Goal: Task Accomplishment & Management: Use online tool/utility

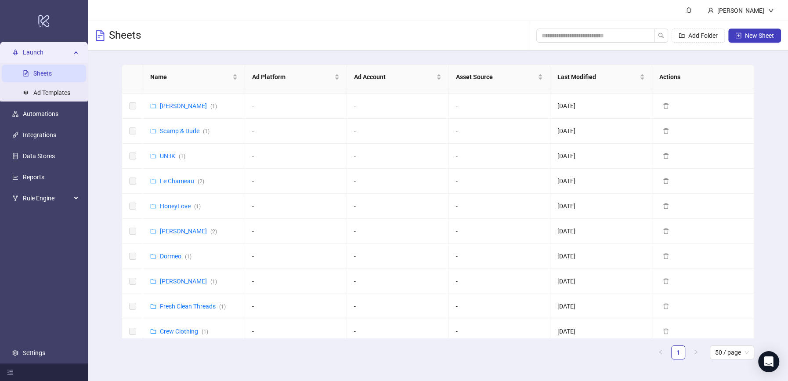
scroll to position [73, 0]
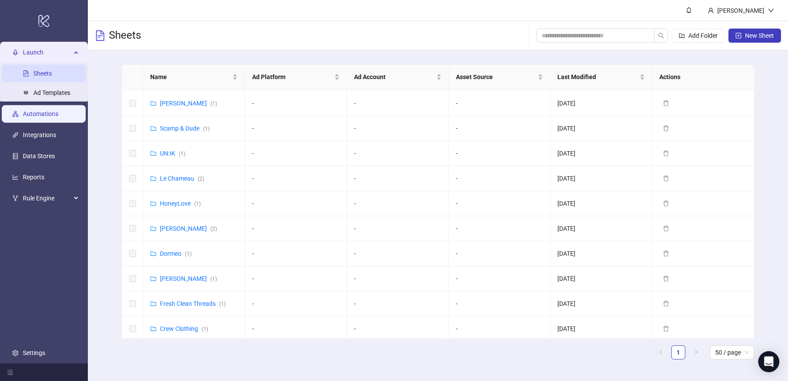
click at [58, 116] on link "Automations" at bounding box center [41, 113] width 36 height 7
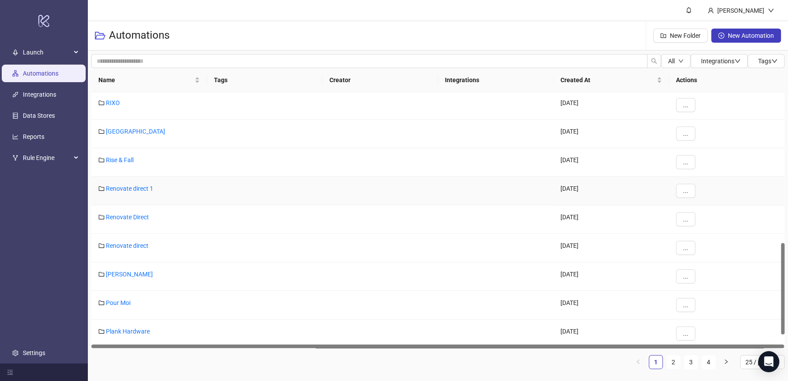
scroll to position [458, 0]
click at [744, 361] on div "25 / page" at bounding box center [762, 362] width 44 height 14
click at [750, 344] on div "100 / page" at bounding box center [762, 344] width 30 height 10
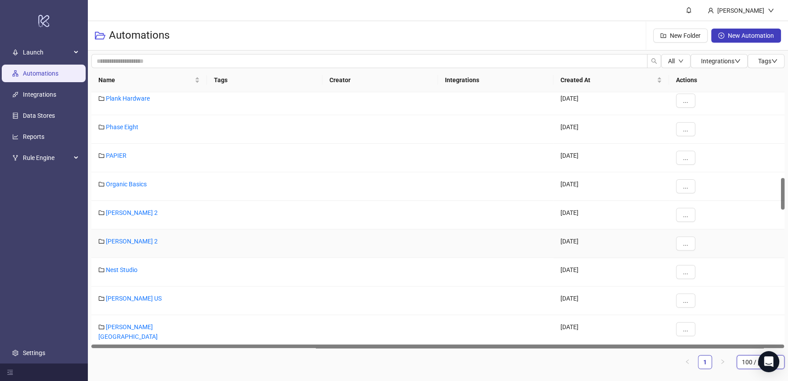
scroll to position [691, 0]
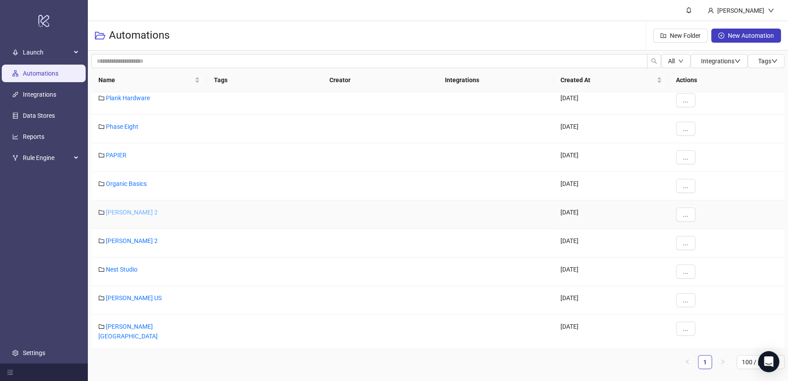
click at [114, 210] on link "[PERSON_NAME] 2" at bounding box center [132, 212] width 52 height 7
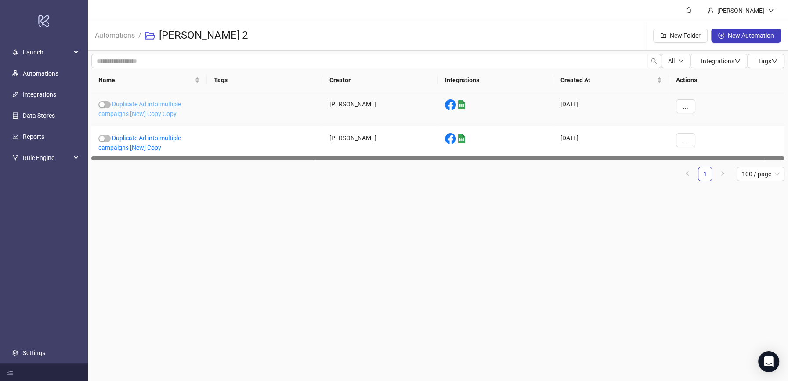
click at [139, 110] on link "Duplicate Ad into multiple campaigns [New] Copy Copy" at bounding box center [139, 109] width 83 height 17
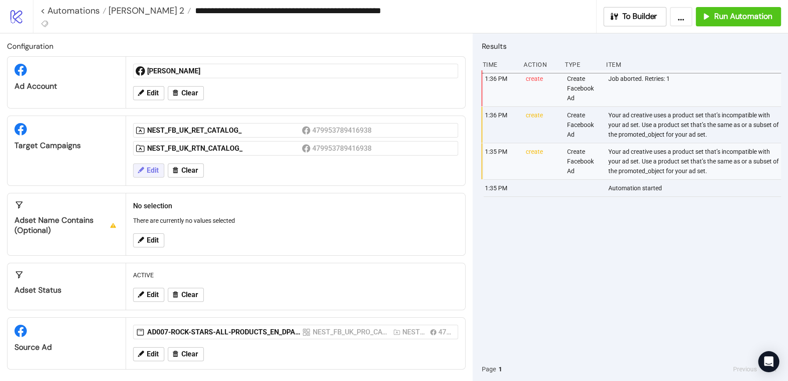
click at [152, 171] on span "Edit" at bounding box center [153, 170] width 12 height 8
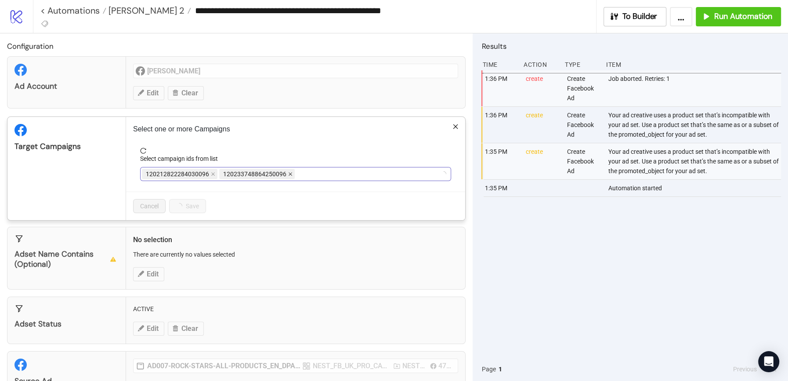
click at [288, 173] on icon "close" at bounding box center [290, 174] width 4 height 4
click at [214, 171] on span "NEST_FB_UK_RET_CATALOG" at bounding box center [185, 174] width 79 height 10
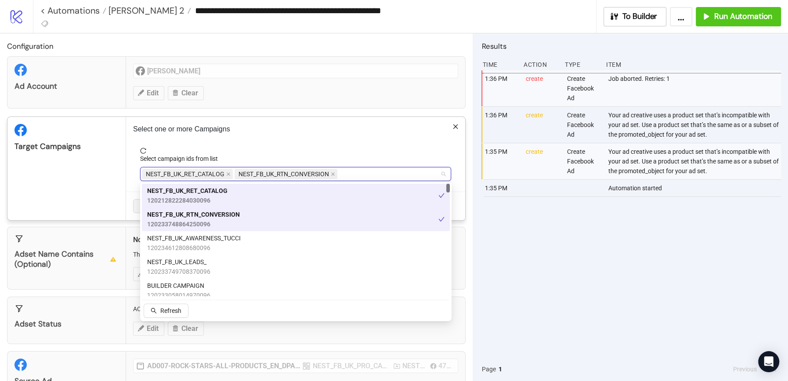
click at [224, 170] on span "NEST_FB_UK_RET_CATALOG" at bounding box center [187, 174] width 91 height 11
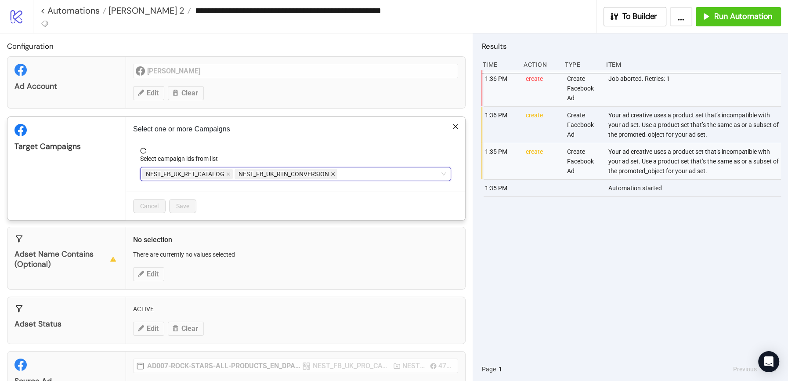
click at [334, 174] on icon "close" at bounding box center [333, 175] width 4 height 4
click at [229, 174] on icon "close" at bounding box center [229, 175] width 4 height 4
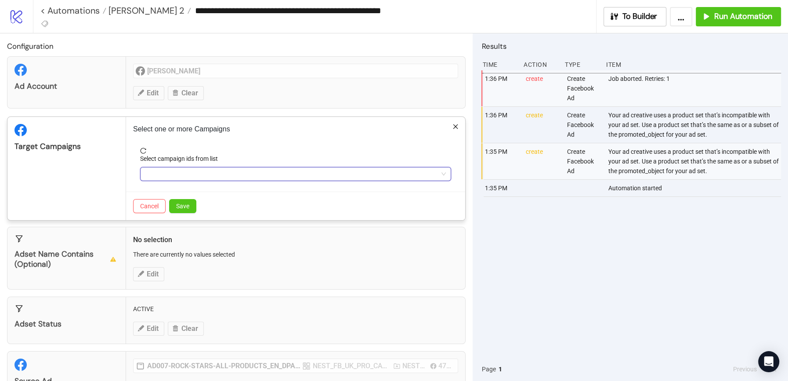
click at [197, 177] on div at bounding box center [291, 174] width 298 height 12
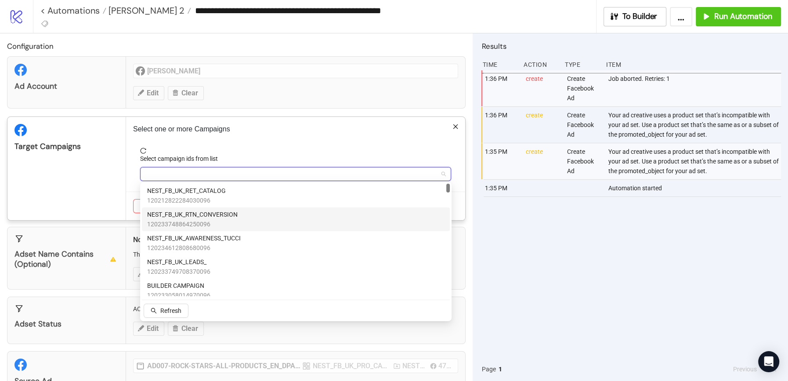
click at [216, 211] on span "NEST_FB_UK_RTN_CONVERSION" at bounding box center [192, 214] width 90 height 10
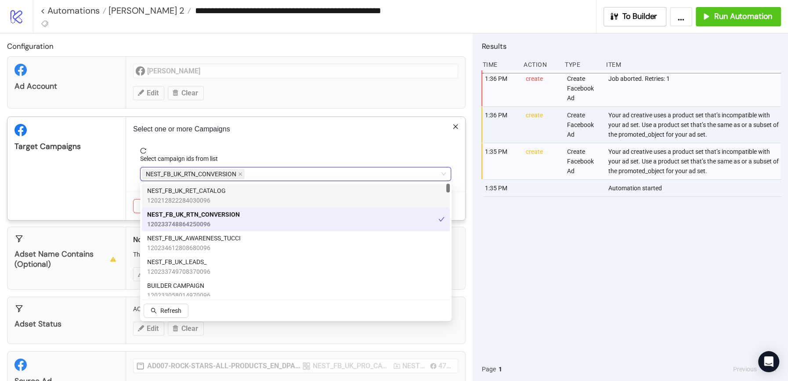
click at [284, 170] on div "NEST_FB_UK_RTN_CONVERSION" at bounding box center [291, 174] width 298 height 12
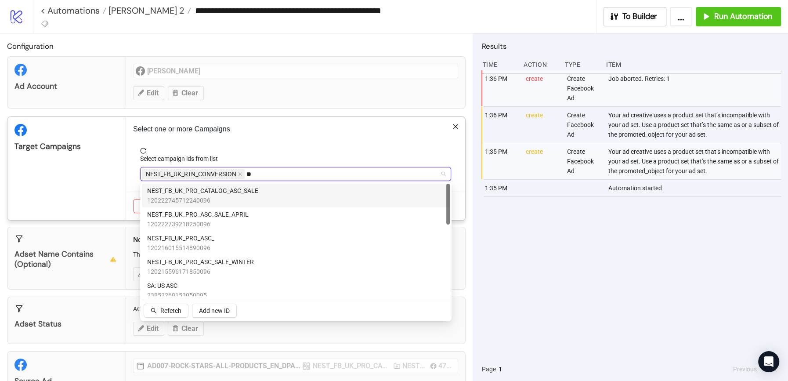
type input "***"
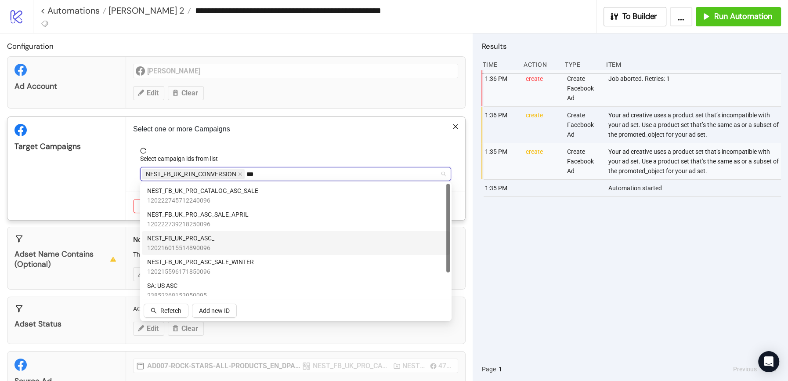
click at [207, 246] on span "120216015514890096" at bounding box center [180, 248] width 67 height 10
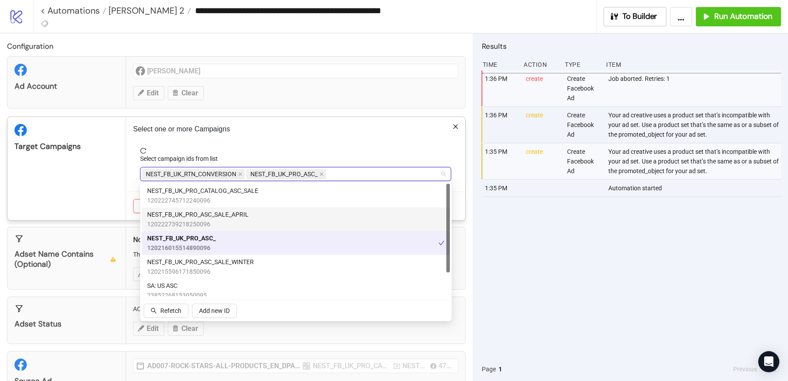
click at [352, 172] on div "NEST_FB_UK_RTN_CONVERSION NEST_FB_UK_PRO_ASC_ asc" at bounding box center [291, 174] width 298 height 12
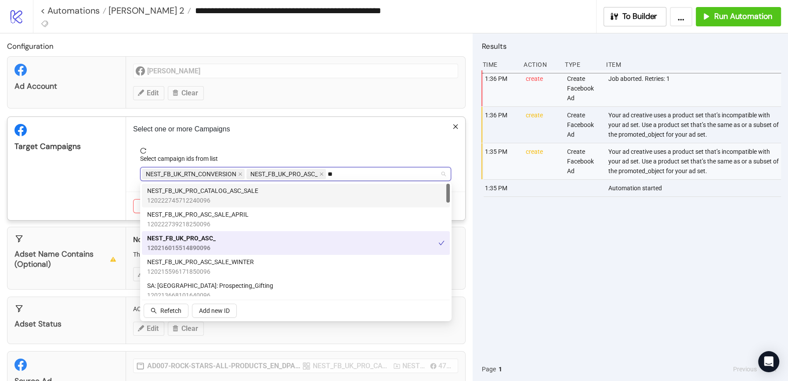
type input "*"
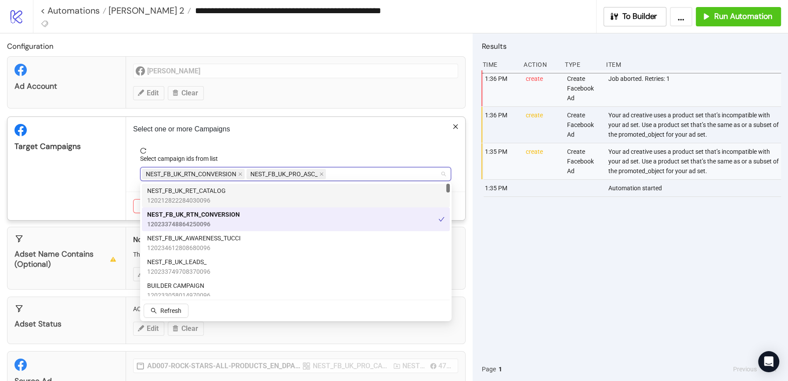
type input "*"
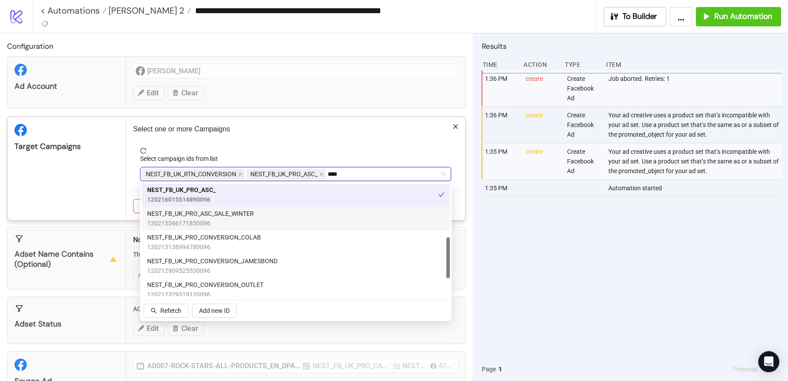
scroll to position [148, 0]
type input "****"
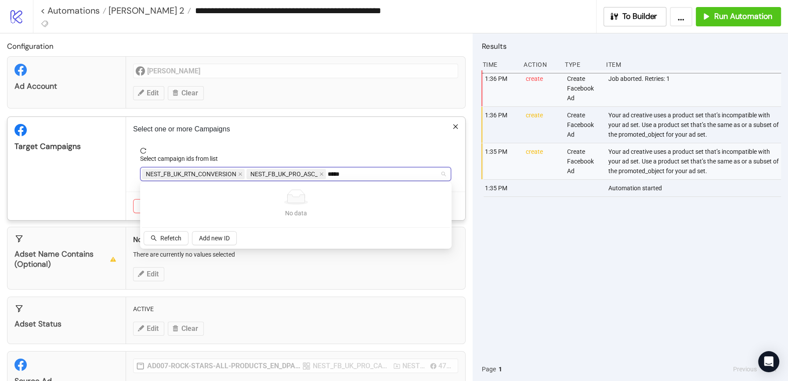
paste input "**********"
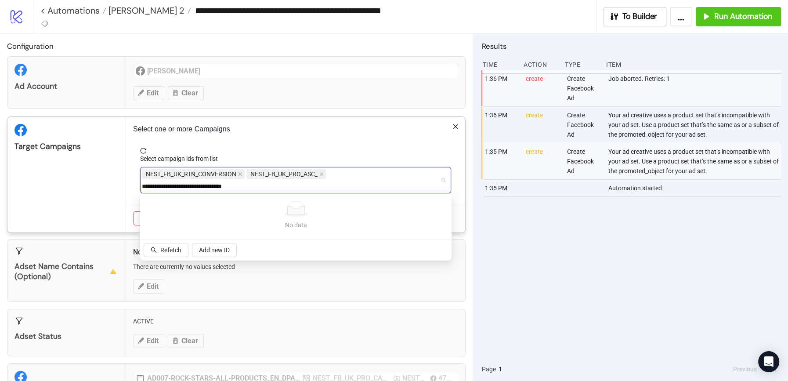
drag, startPoint x: 156, startPoint y: 186, endPoint x: 141, endPoint y: 186, distance: 14.9
click at [142, 186] on input "**********" at bounding box center [204, 186] width 125 height 11
type input "**********"
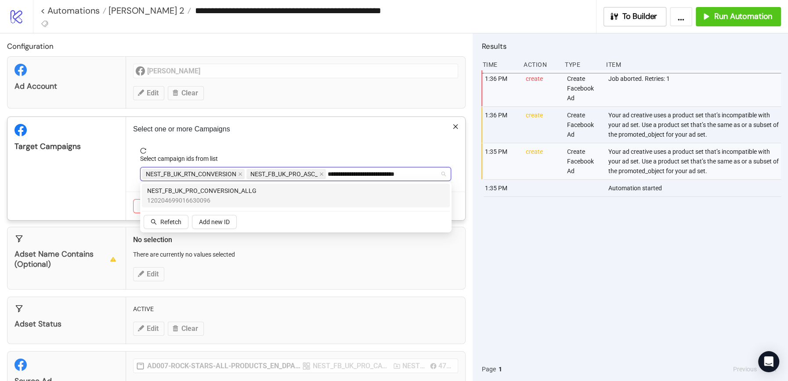
click at [157, 188] on span "NEST_FB_UK_PRO_CONVERSION_ALLG" at bounding box center [201, 191] width 109 height 10
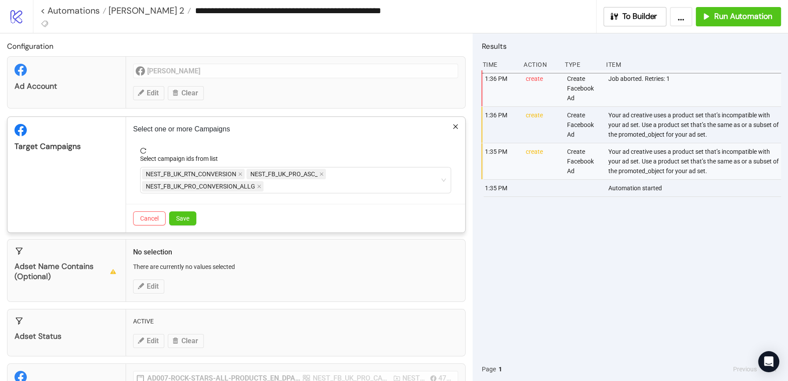
click at [90, 188] on div "Target Campaigns" at bounding box center [66, 174] width 119 height 115
click at [177, 220] on button "Save" at bounding box center [182, 218] width 27 height 14
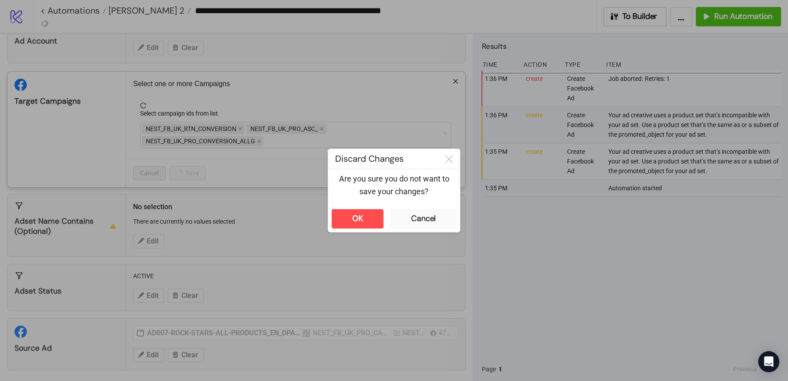
click at [183, 353] on div "**********" at bounding box center [394, 190] width 788 height 381
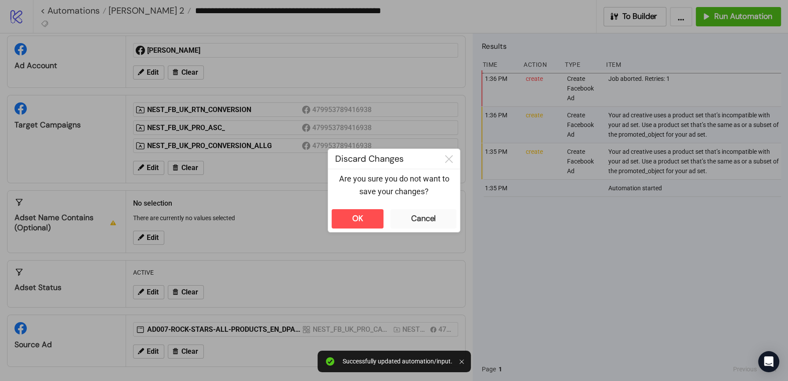
scroll to position [17, 0]
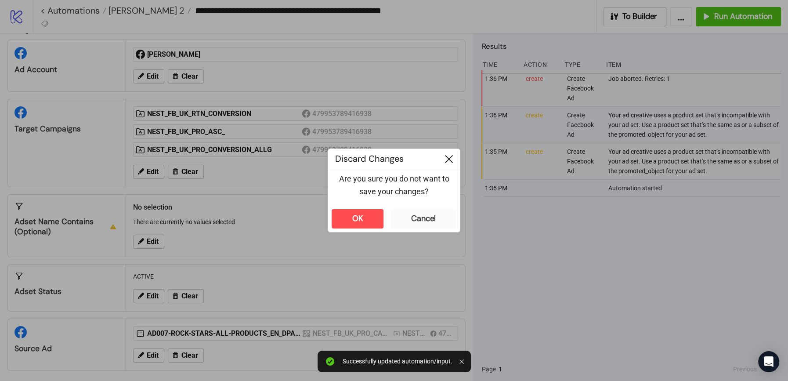
click at [448, 158] on icon at bounding box center [449, 159] width 8 height 8
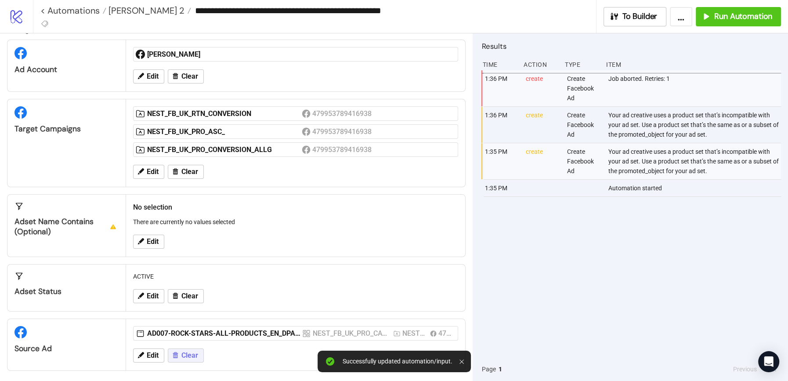
click at [183, 351] on span "Clear" at bounding box center [189, 355] width 17 height 8
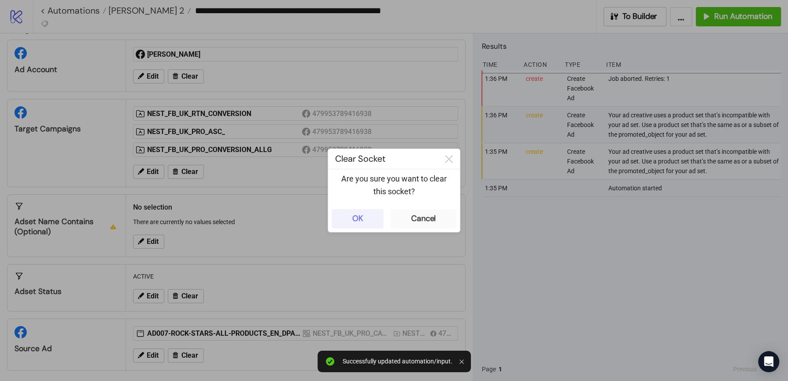
click at [350, 218] on button "OK" at bounding box center [357, 218] width 52 height 19
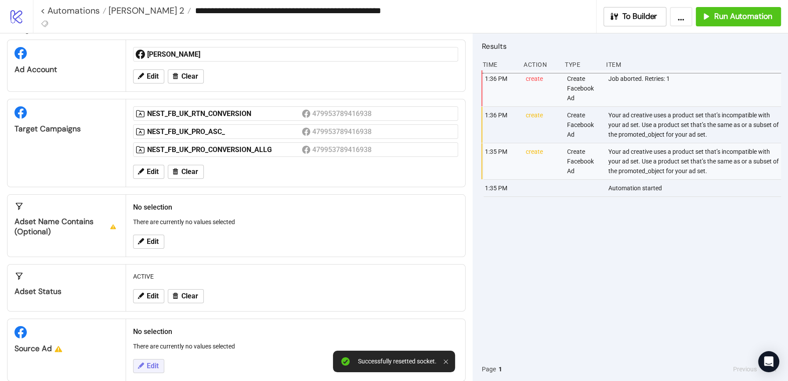
click at [152, 362] on span "Edit" at bounding box center [153, 366] width 12 height 8
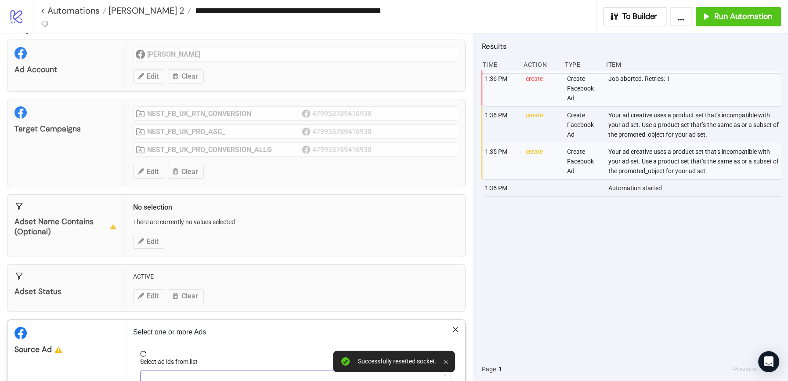
click at [174, 370] on div at bounding box center [291, 376] width 298 height 12
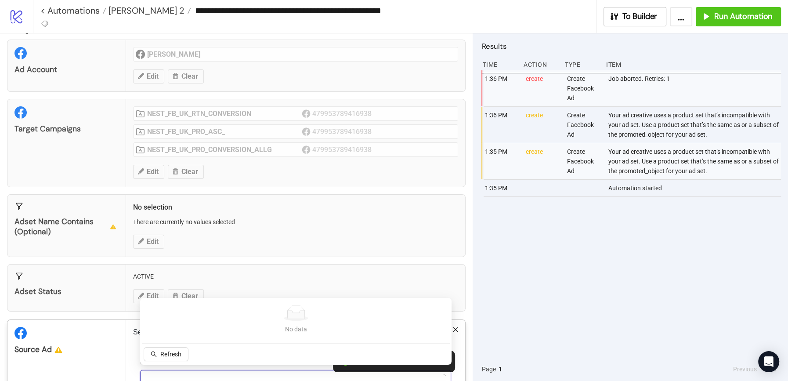
scroll to position [68, 0]
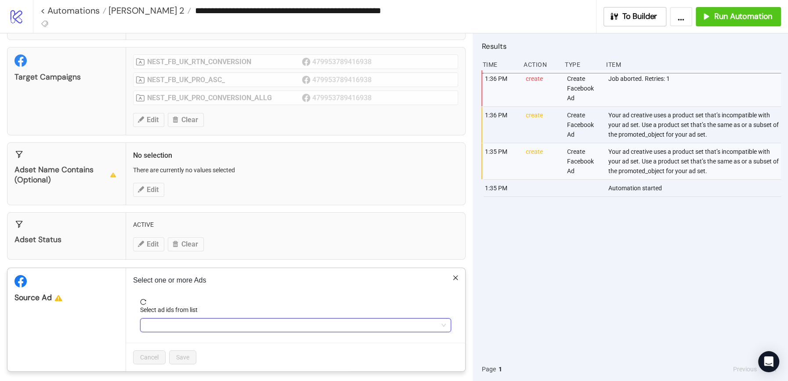
paste input "**********"
type input "**********"
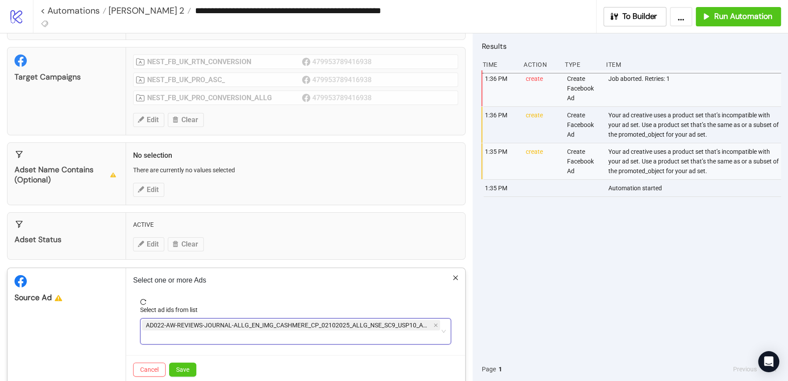
drag, startPoint x: 212, startPoint y: 337, endPoint x: 147, endPoint y: 336, distance: 64.5
click at [147, 336] on div "AD022-AW-REVIEWS-JOURNAL-ALLG_EN_IMG_CASHMERE_CP_02102025_ALLG_NSE_SC9_USP10_AW…" at bounding box center [291, 331] width 298 height 25
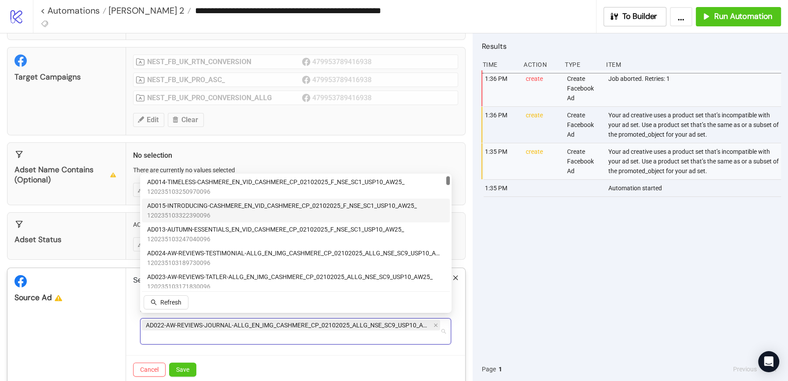
scroll to position [0, 0]
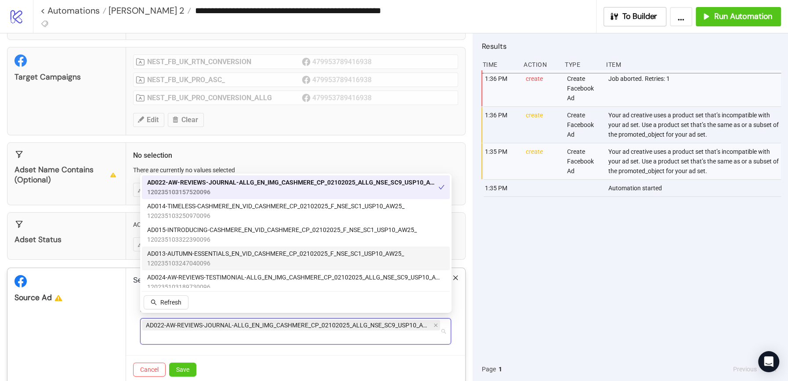
click at [168, 258] on span "AD013-AUTUMN-ESSENTIALS_EN_VID_CASHMERE_CP_02102025_F_NSE_SC1_USP10_AW25_" at bounding box center [275, 253] width 257 height 10
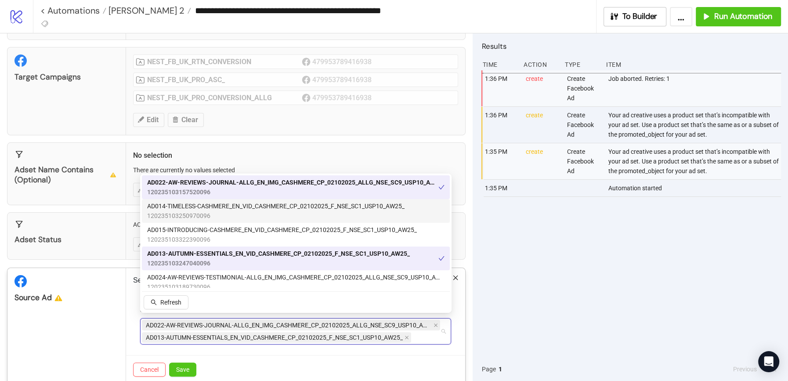
click at [171, 214] on span "120235103250970096" at bounding box center [275, 216] width 257 height 10
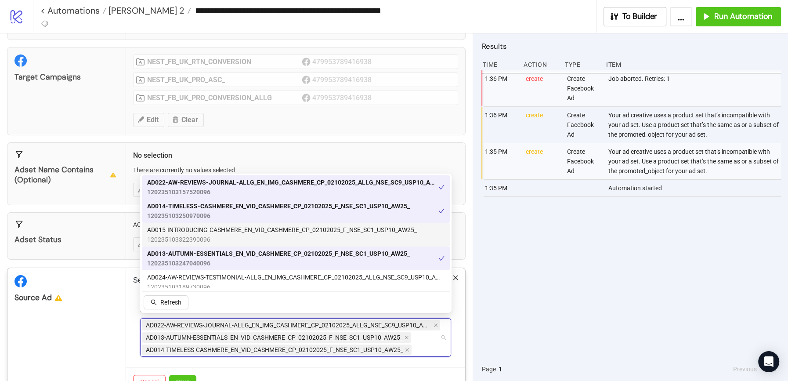
click at [169, 234] on span "AD015-INTRODUCING-CASHMERE_EN_VID_CASHMERE_CP_02102025_F_NSE_SC1_USP10_AW25_" at bounding box center [282, 230] width 270 height 10
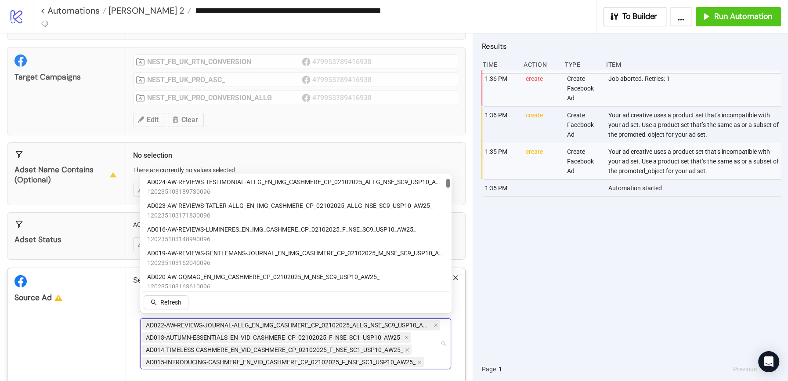
scroll to position [102, 0]
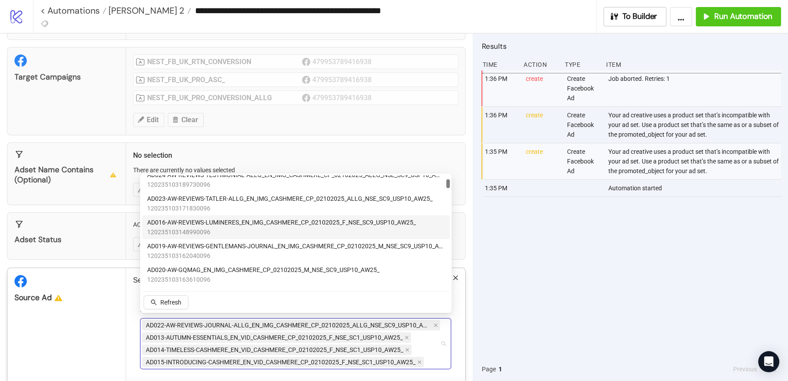
click at [169, 226] on span "AD016-AW-REVIEWS-LUMINERES_EN_IMG_CASHMERE_CP_02102025_F_NSE_SC9_USP10_AW25_" at bounding box center [281, 222] width 269 height 10
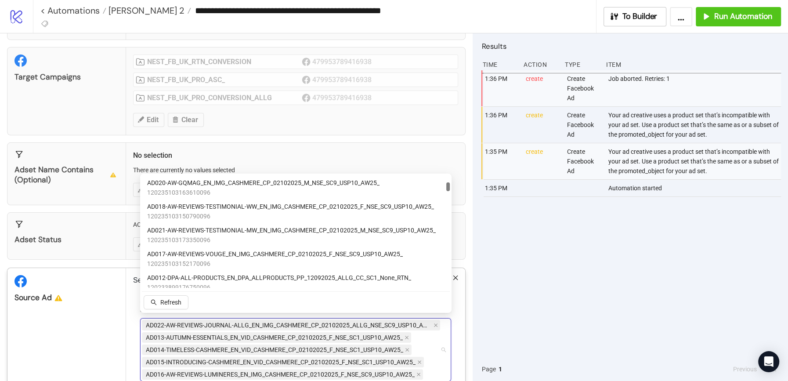
scroll to position [192, 0]
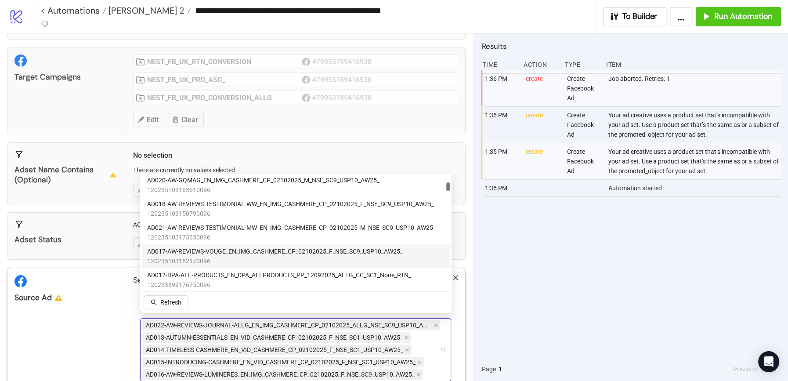
click at [164, 252] on span "AD017-AW-REVIEWS-VOUGE_EN_IMG_CASHMERE_CP_02102025_F_NSE_SC9_USP10_AW25_" at bounding box center [274, 251] width 255 height 10
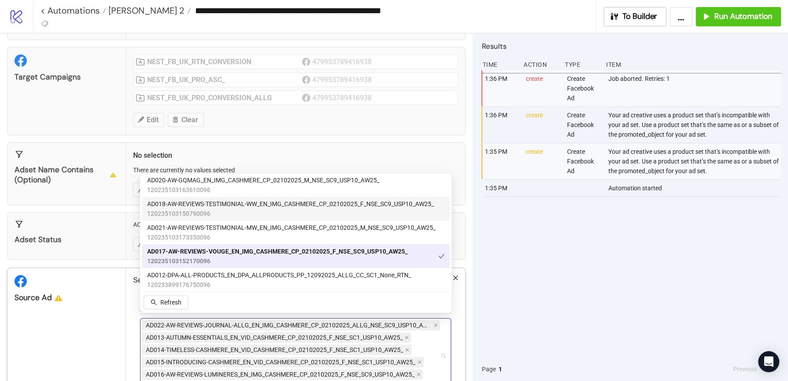
click at [188, 209] on span "120235103150790096" at bounding box center [290, 214] width 287 height 10
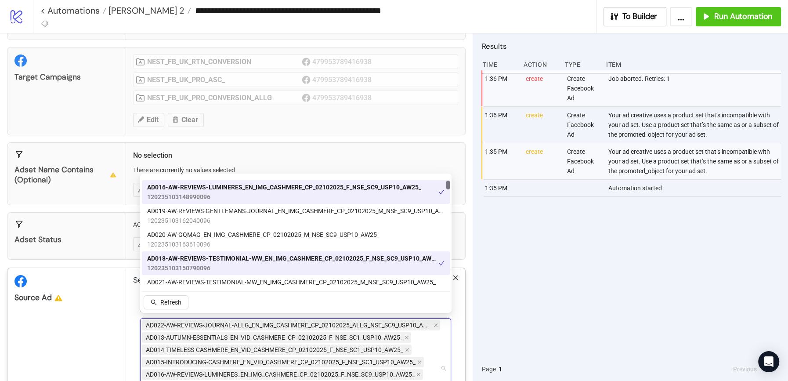
scroll to position [137, 0]
click at [187, 216] on span "120235103162040096" at bounding box center [295, 221] width 297 height 10
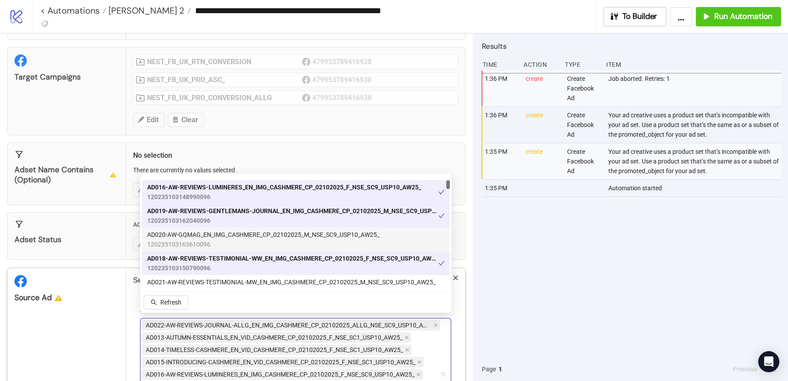
click at [179, 236] on span "AD020-AW-GQMAG_EN_IMG_CASHMERE_CP_02102025_M_NSE_SC9_USP10_AW25_" at bounding box center [263, 235] width 232 height 10
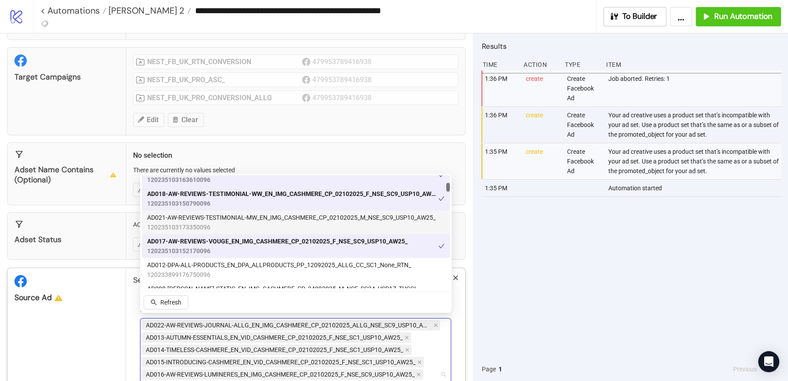
click at [180, 228] on span "120235103173350096" at bounding box center [291, 227] width 288 height 10
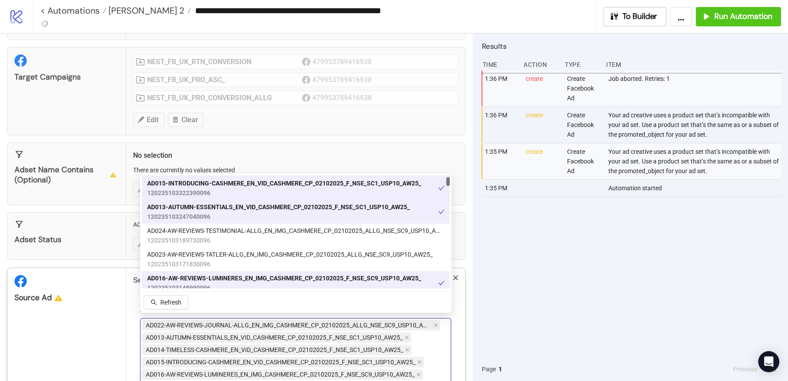
scroll to position [47, 0]
click at [167, 259] on span "AD023-AW-REVIEWS-TATLER-ALLG_EN_IMG_CASHMERE_CP_02102025_ALLG_NSE_SC9_USP10_AW2…" at bounding box center [289, 254] width 285 height 10
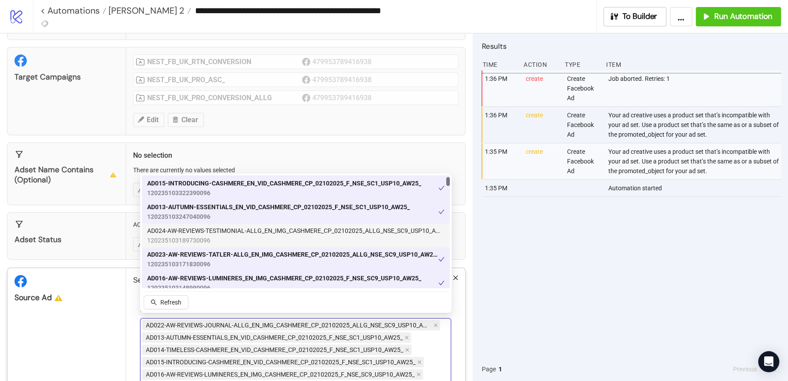
click at [175, 239] on span "120235103189730096" at bounding box center [295, 240] width 297 height 10
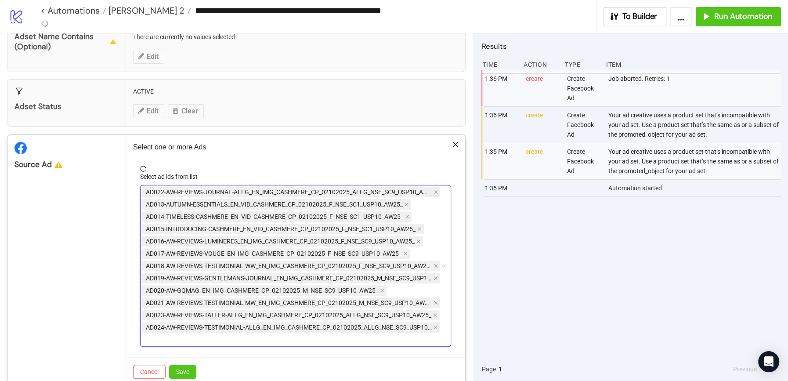
scroll to position [205, 0]
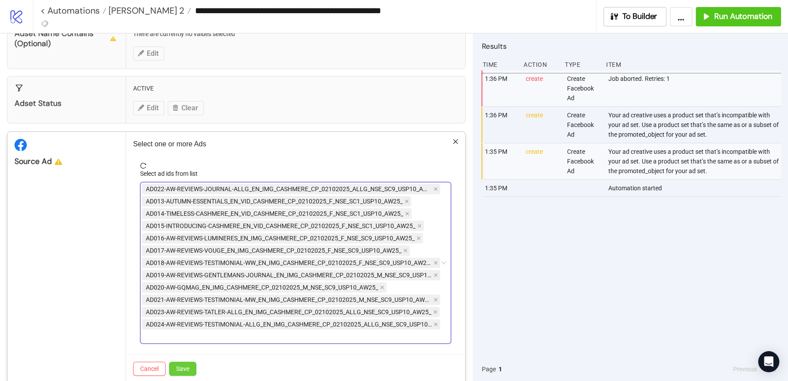
click at [183, 365] on span "Save" at bounding box center [182, 368] width 13 height 7
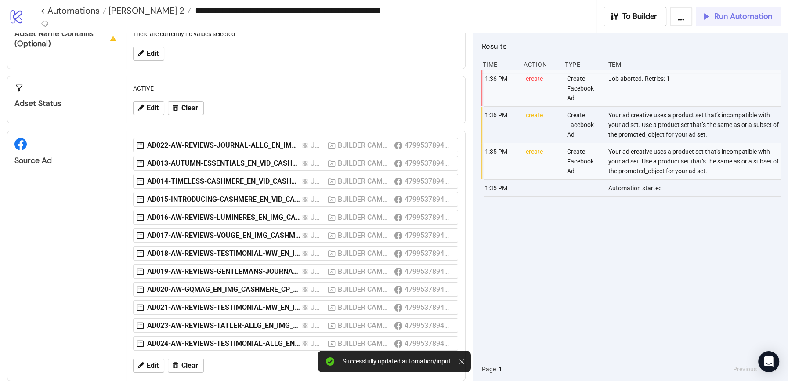
click at [727, 18] on span "Run Automation" at bounding box center [743, 16] width 58 height 10
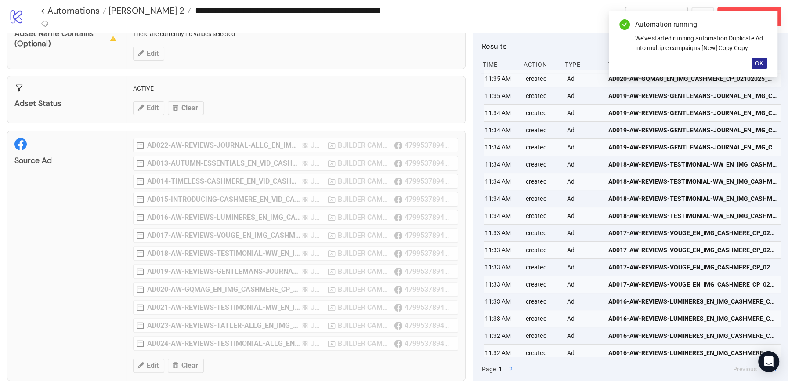
click at [757, 61] on span "OK" at bounding box center [759, 63] width 8 height 7
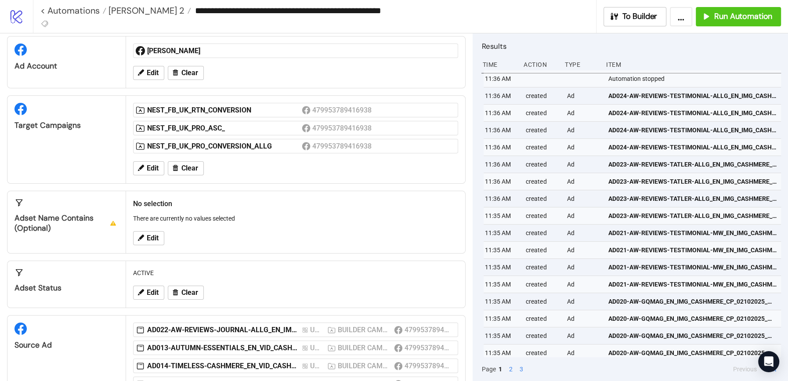
scroll to position [0, 0]
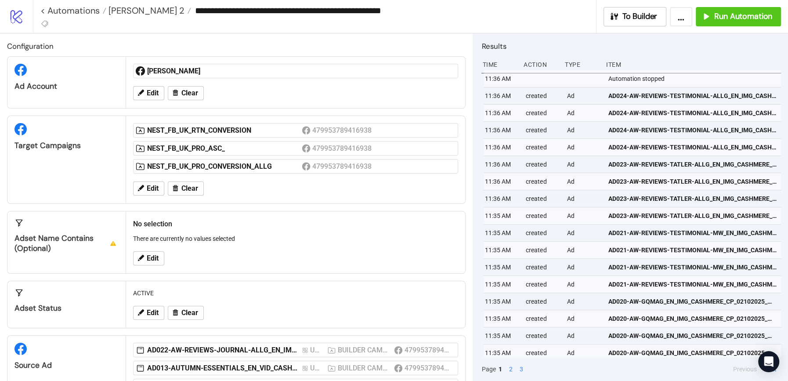
click at [156, 61] on div "[PERSON_NAME]" at bounding box center [295, 71] width 332 height 22
click at [119, 9] on span "[PERSON_NAME] 2" at bounding box center [145, 10] width 78 height 11
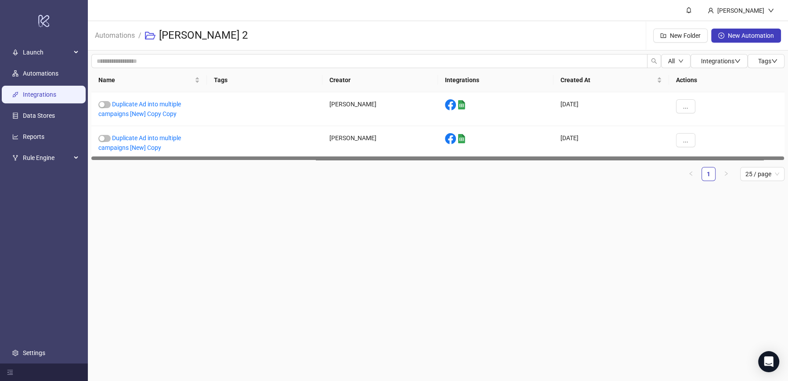
click at [42, 94] on link "Integrations" at bounding box center [39, 94] width 33 height 7
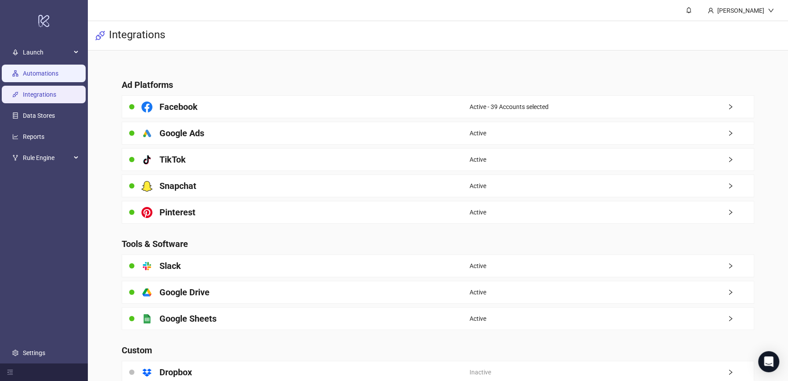
click at [42, 75] on link "Automations" at bounding box center [41, 73] width 36 height 7
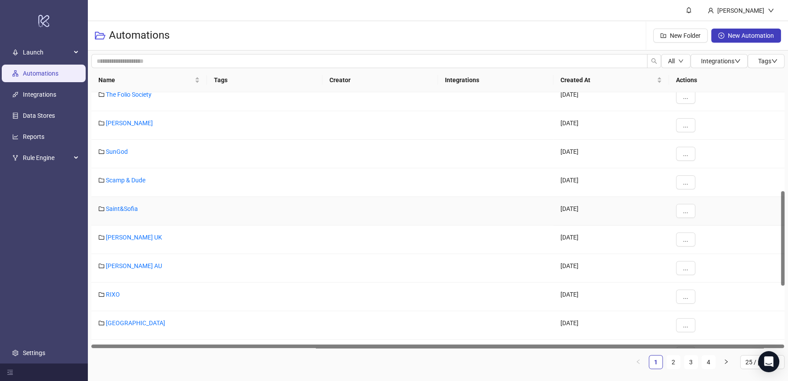
scroll to position [266, 0]
click at [49, 98] on link "Integrations" at bounding box center [39, 94] width 33 height 7
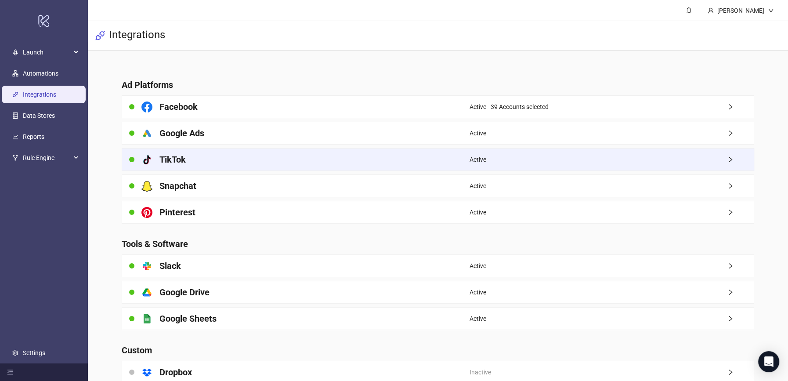
click at [234, 152] on div "platform/tik_tok TikTok" at bounding box center [295, 159] width 347 height 22
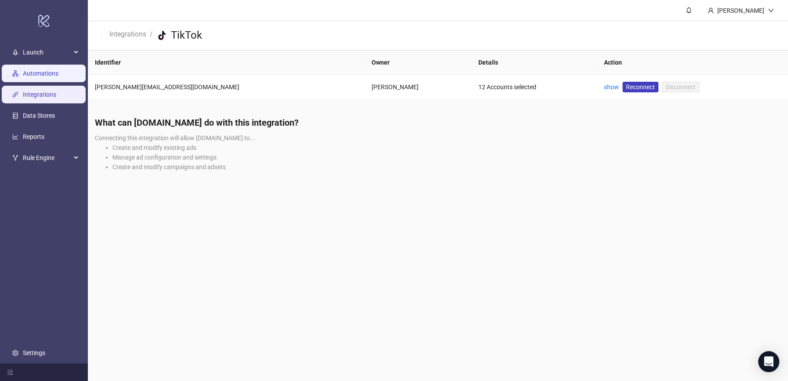
click at [32, 75] on link "Automations" at bounding box center [41, 73] width 36 height 7
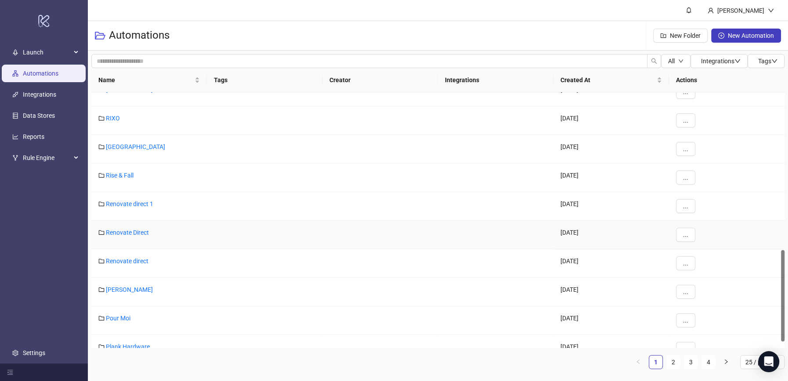
scroll to position [458, 0]
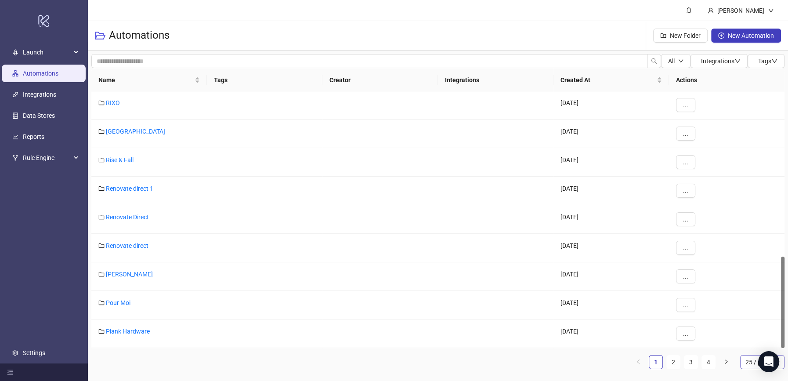
click at [745, 360] on span "25 / page" at bounding box center [762, 361] width 34 height 13
click at [749, 343] on div "100 / page" at bounding box center [762, 344] width 30 height 10
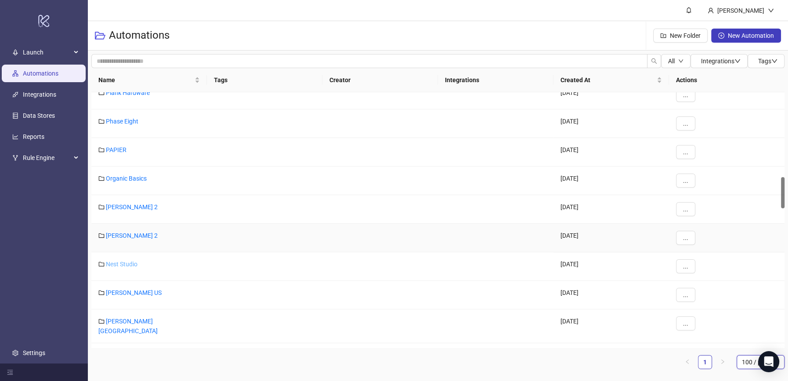
scroll to position [689, 0]
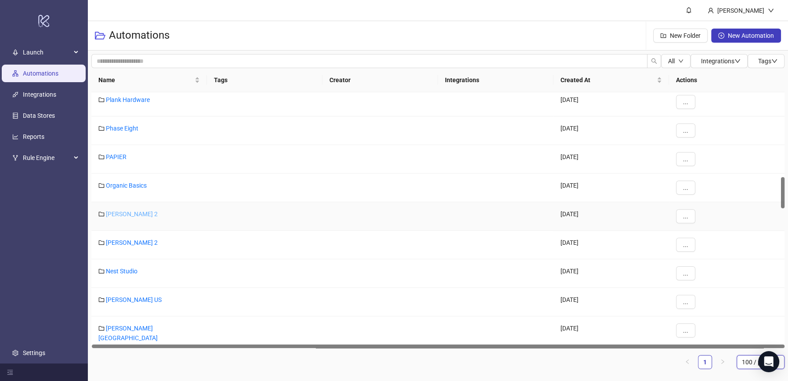
click at [117, 212] on link "[PERSON_NAME] 2" at bounding box center [132, 213] width 52 height 7
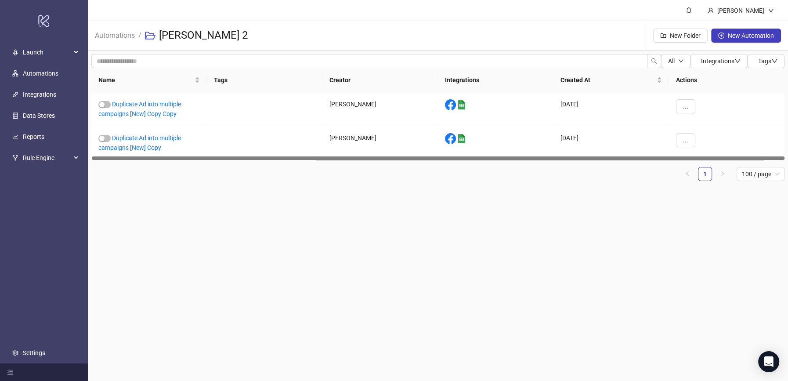
click at [194, 35] on h3 "[PERSON_NAME] 2" at bounding box center [203, 36] width 89 height 14
click at [144, 106] on link "Duplicate Ad into multiple campaigns [New] Copy Copy" at bounding box center [139, 109] width 83 height 17
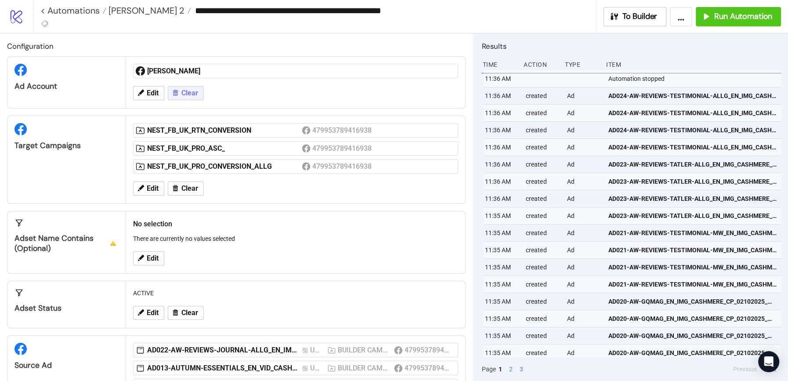
click at [183, 91] on span "Clear" at bounding box center [189, 93] width 17 height 8
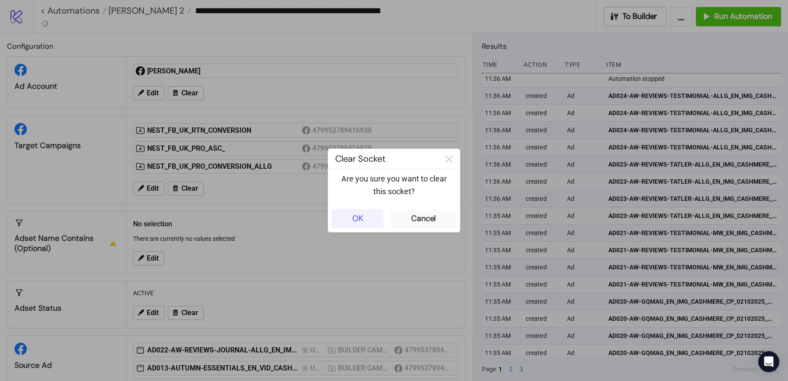
click at [354, 219] on div "OK" at bounding box center [357, 218] width 11 height 10
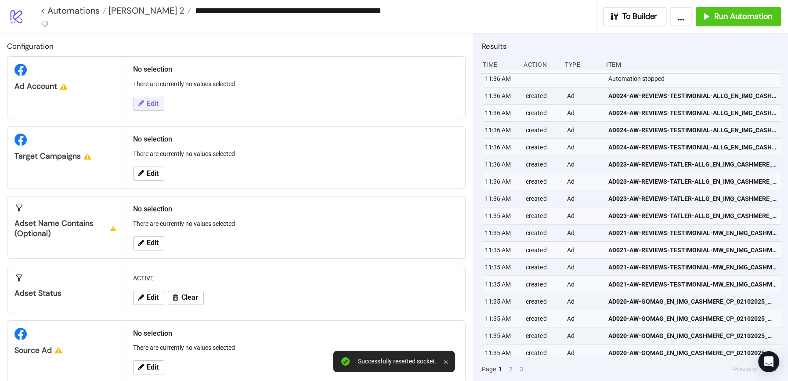
scroll to position [14, 0]
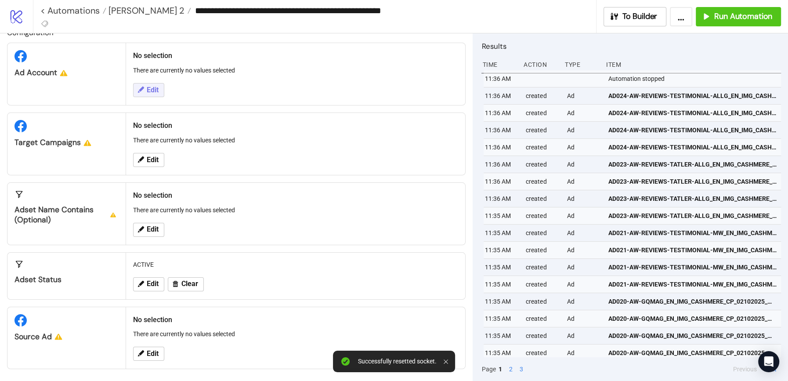
click at [149, 104] on div "No selection There are currently no values selected Edit" at bounding box center [295, 74] width 339 height 62
click at [148, 88] on span "Edit" at bounding box center [153, 90] width 12 height 8
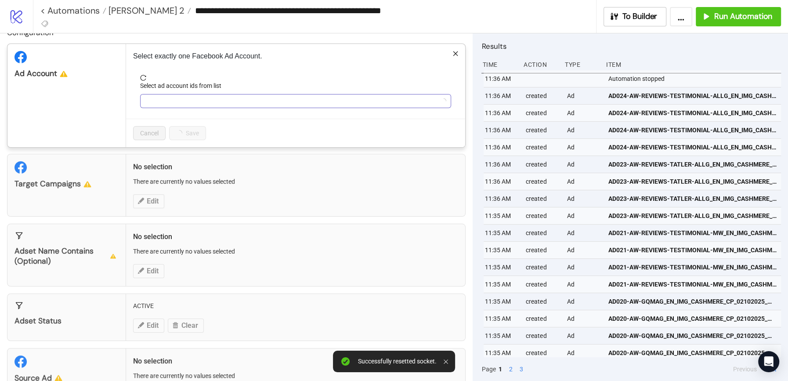
click at [171, 98] on div at bounding box center [291, 101] width 298 height 12
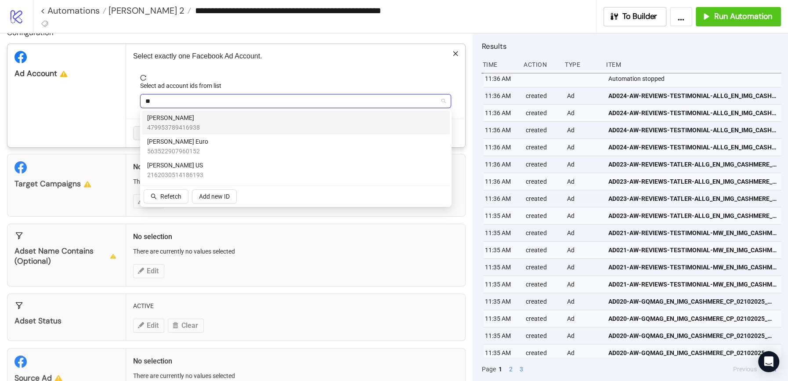
type input "***"
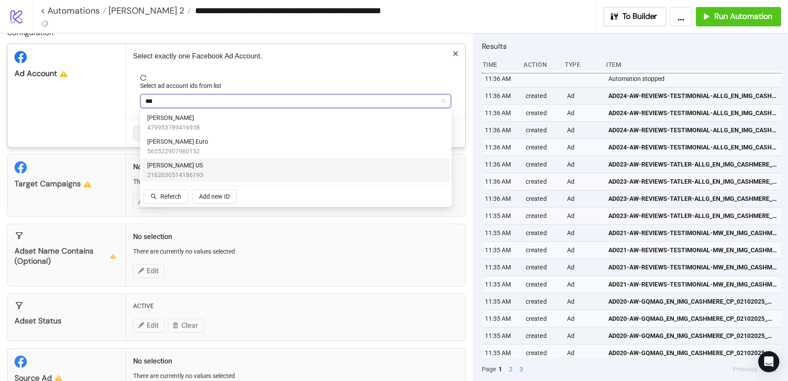
click at [173, 167] on span "[PERSON_NAME] US" at bounding box center [175, 165] width 56 height 10
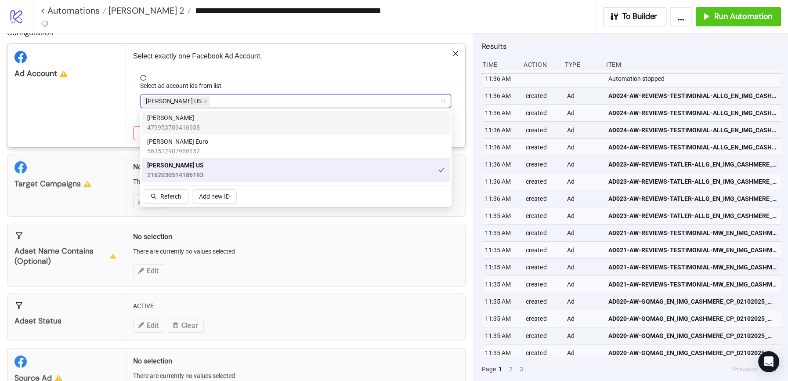
click at [299, 25] on div "**********" at bounding box center [314, 16] width 563 height 33
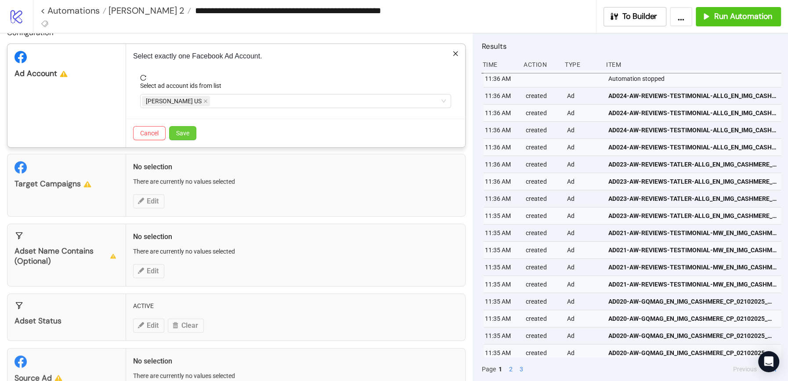
click at [187, 129] on span "Save" at bounding box center [182, 132] width 13 height 7
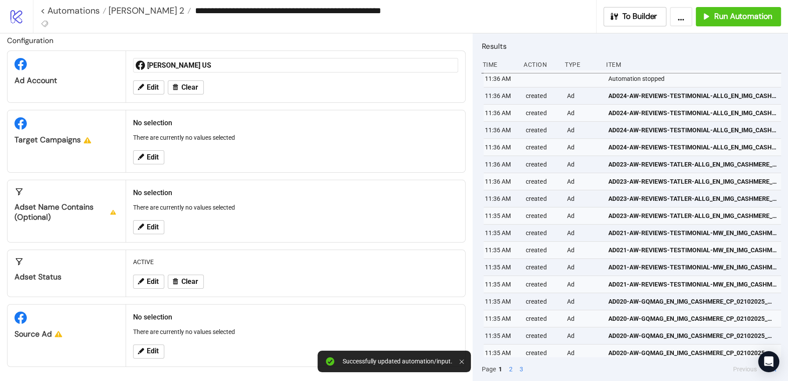
scroll to position [3, 0]
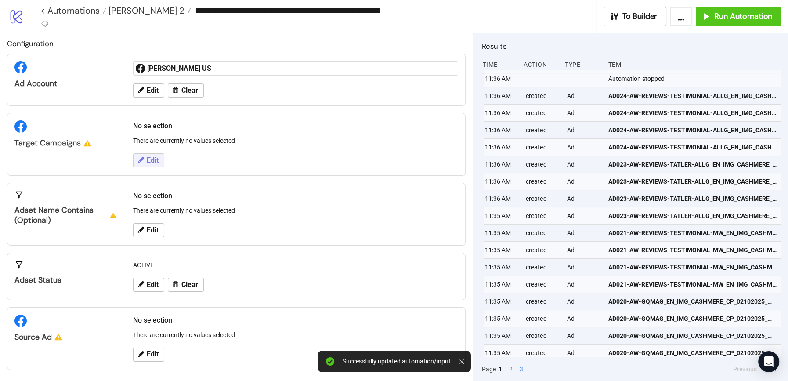
click at [144, 157] on button "Edit" at bounding box center [148, 160] width 31 height 14
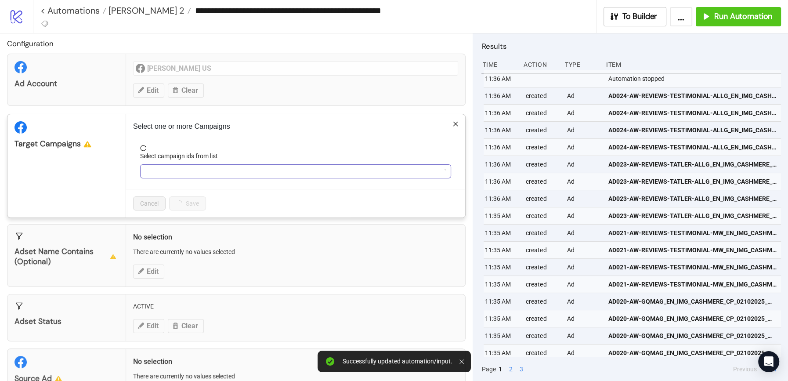
click at [176, 176] on div at bounding box center [295, 171] width 311 height 14
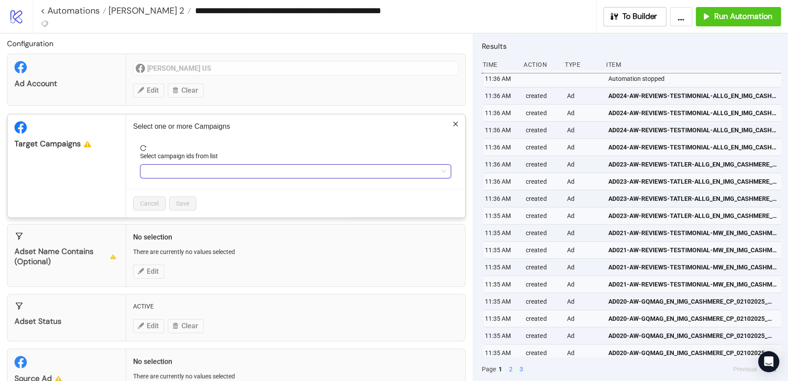
paste input "**********"
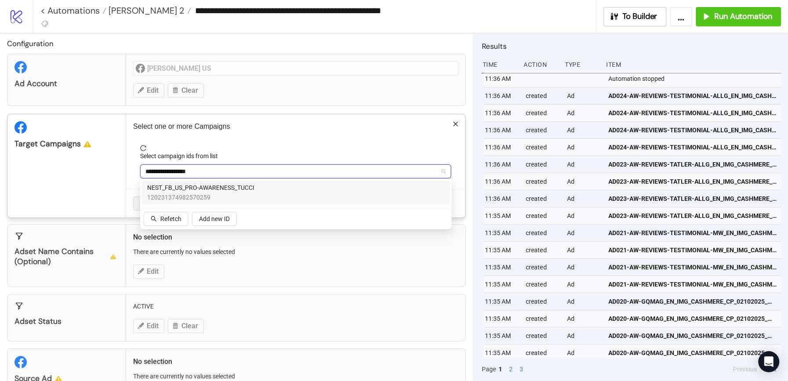
click at [213, 187] on span "NEST_FB_US_PRO-AWARENESS_TUCCI" at bounding box center [200, 188] width 107 height 10
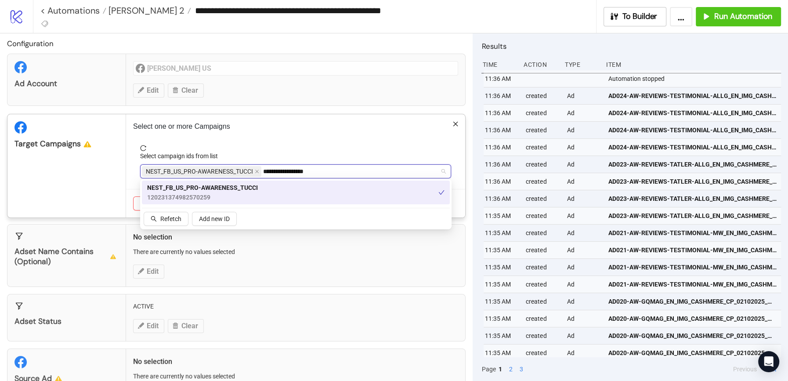
type input "**********"
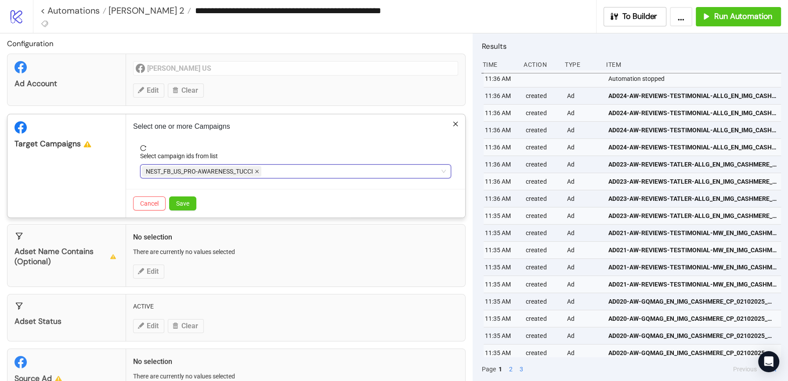
click at [255, 169] on icon "close" at bounding box center [257, 171] width 4 height 4
paste input "**********"
type input "**********"
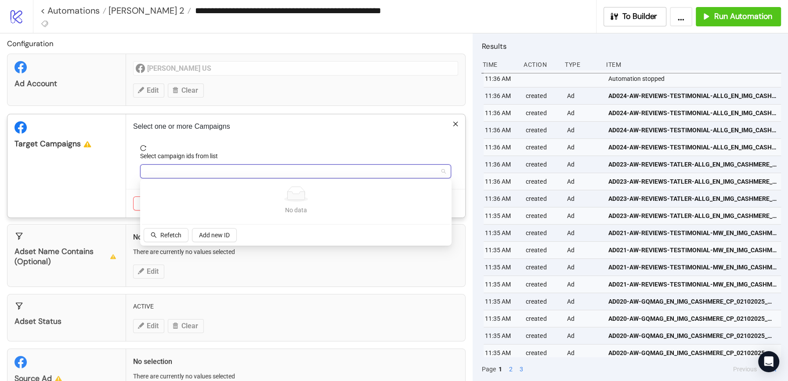
click at [277, 177] on div "120231374982570259 120204322821470259" at bounding box center [295, 171] width 311 height 14
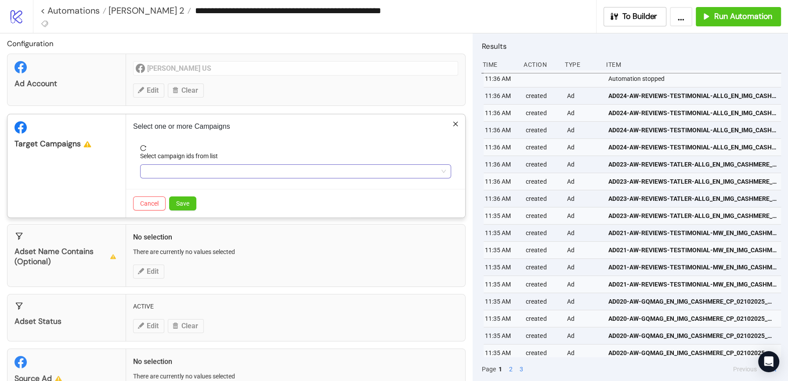
type input "**********"
click at [241, 165] on div "**********" at bounding box center [291, 171] width 298 height 12
drag, startPoint x: 281, startPoint y: 168, endPoint x: 97, endPoint y: 148, distance: 185.9
click at [97, 147] on div "Target Campaigns Select one or more Campaigns Select campaign ids from list Can…" at bounding box center [236, 166] width 458 height 104
paste input "**********"
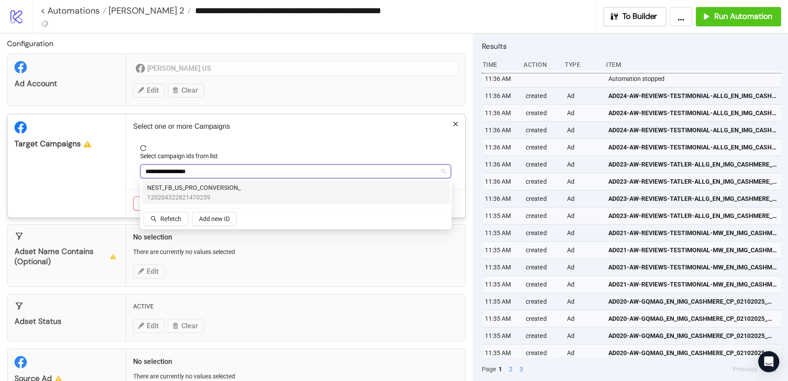
click at [175, 189] on span "NEST_FB_US_PRO_CONVERSION_" at bounding box center [194, 188] width 94 height 10
type input "**********"
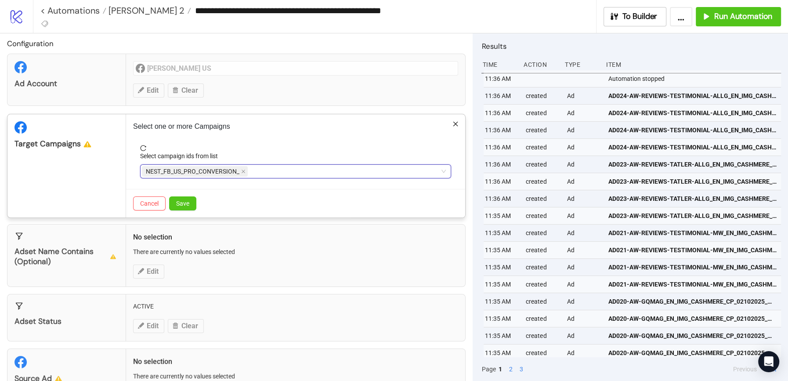
paste input "**********"
type input "**********"
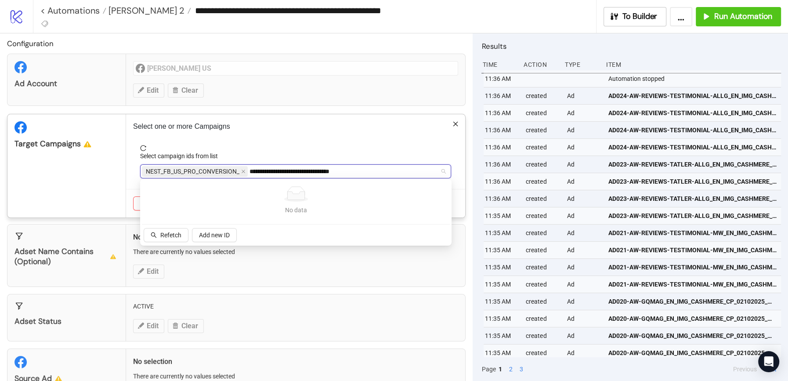
click at [338, 171] on input "**********" at bounding box center [311, 171] width 124 height 11
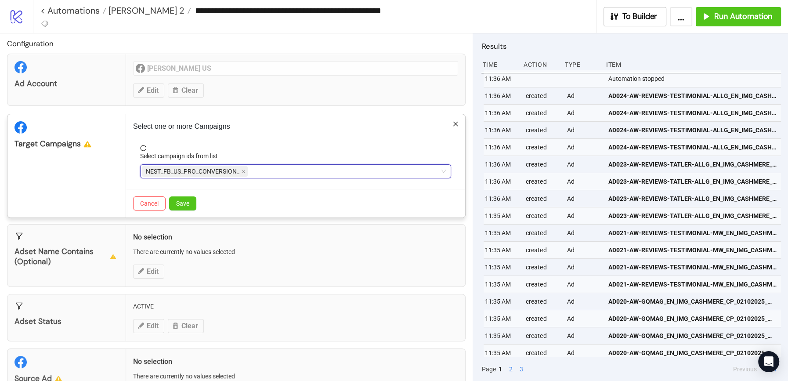
drag, startPoint x: 377, startPoint y: 169, endPoint x: 257, endPoint y: 170, distance: 119.4
click at [257, 170] on div "NEST_FB_US_PRO_CONVERSION_" at bounding box center [291, 171] width 298 height 12
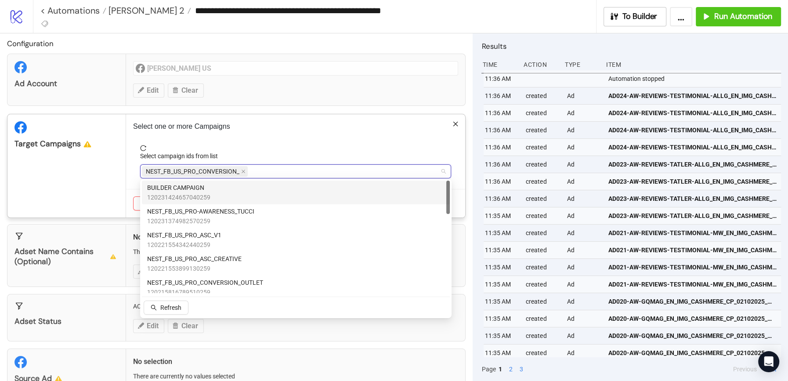
click at [257, 170] on div "NEST_FB_US_PRO_CONVERSION_" at bounding box center [291, 171] width 298 height 12
paste input "**********"
type input "**********"
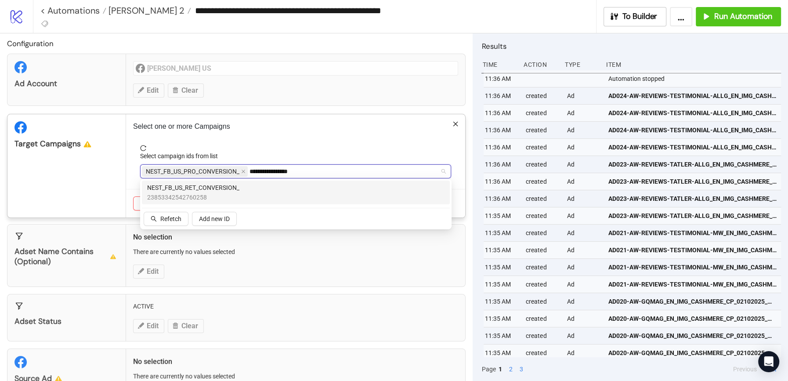
click at [221, 193] on span "23853342542760258" at bounding box center [193, 197] width 92 height 10
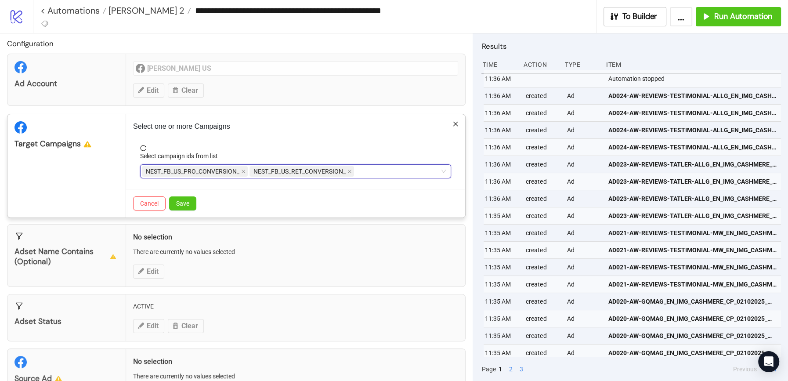
click at [337, 131] on div "Select one or more Campaigns Select campaign ids from list NEST_FB_US_PRO_CONVE…" at bounding box center [295, 165] width 339 height 103
click at [187, 194] on div "Cancel Save" at bounding box center [295, 203] width 339 height 29
click at [183, 200] on span "Save" at bounding box center [182, 203] width 13 height 7
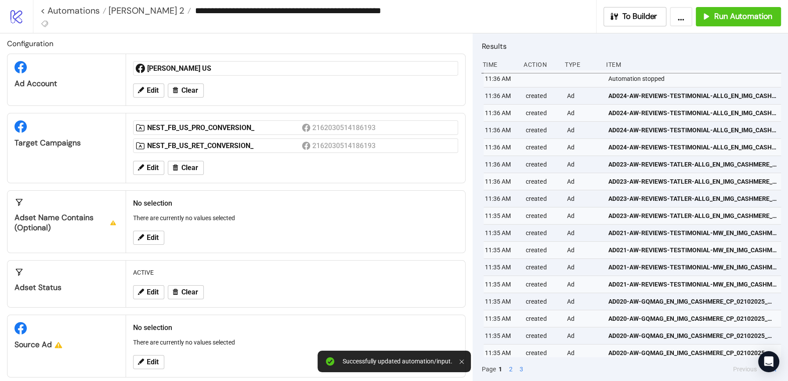
scroll to position [10, 0]
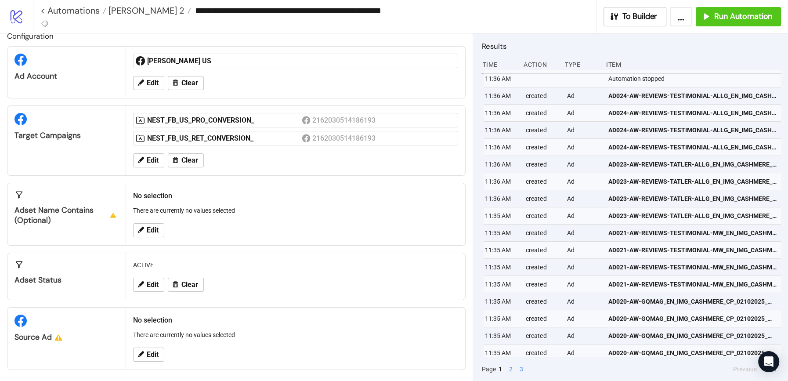
click at [143, 359] on div "Edit" at bounding box center [295, 354] width 332 height 23
click at [148, 350] on span "Edit" at bounding box center [153, 354] width 12 height 8
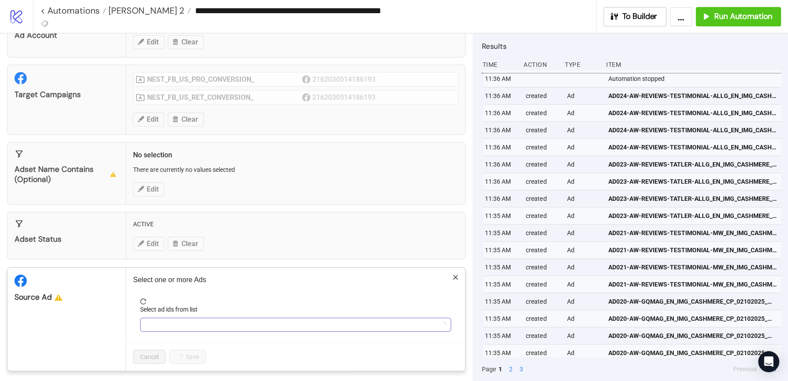
scroll to position [50, 0]
click at [183, 327] on div at bounding box center [291, 325] width 298 height 12
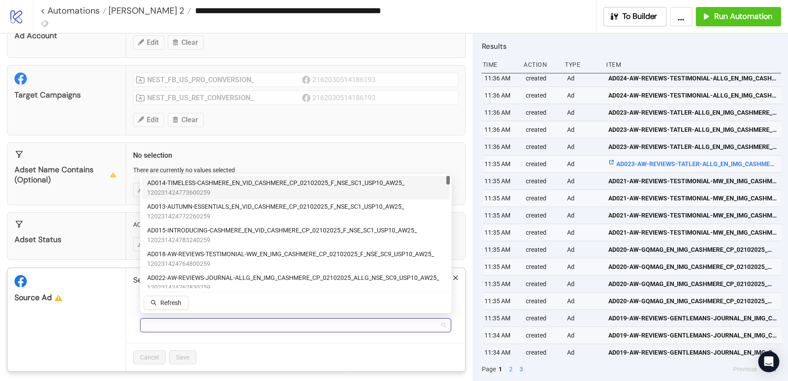
scroll to position [51, 0]
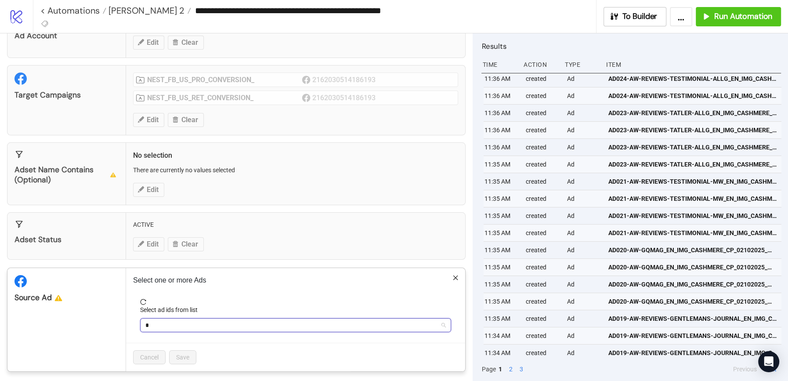
type input "**"
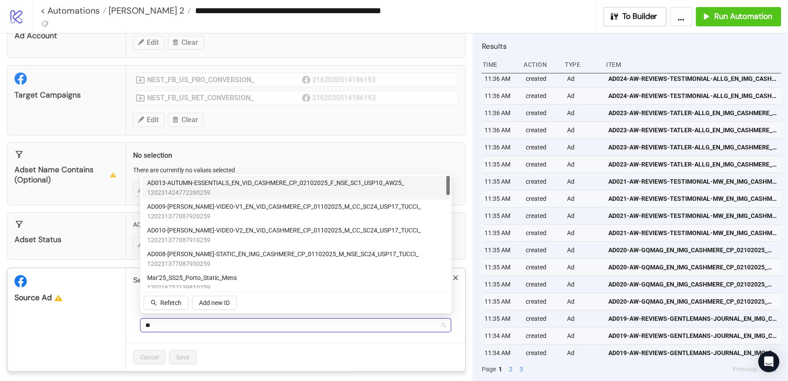
click at [208, 186] on span "AD013-AUTUMN-ESSENTIALS_EN_VID_CASHMERE_CP_02102025_F_NSE_SC1_USP10_AW25_" at bounding box center [275, 183] width 257 height 10
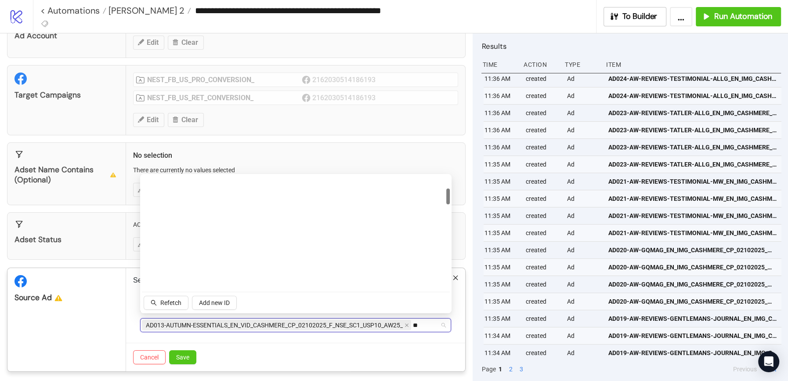
scroll to position [0, 0]
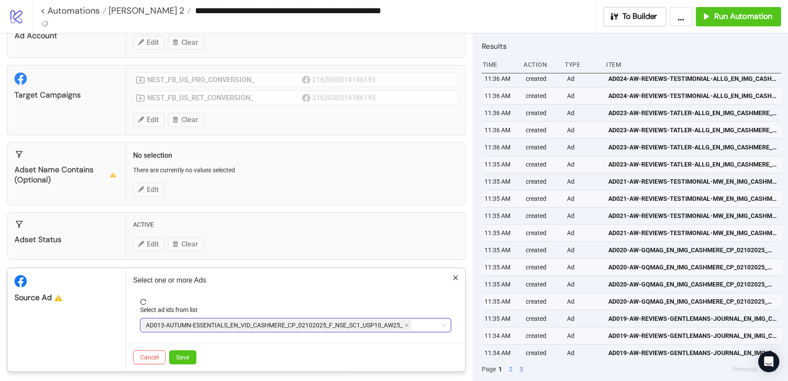
click at [424, 323] on div "AD013-AUTUMN-ESSENTIALS_EN_VID_CASHMERE_CP_02102025_F_NSE_SC1_USP10_AW25_" at bounding box center [291, 325] width 298 height 12
type input "**"
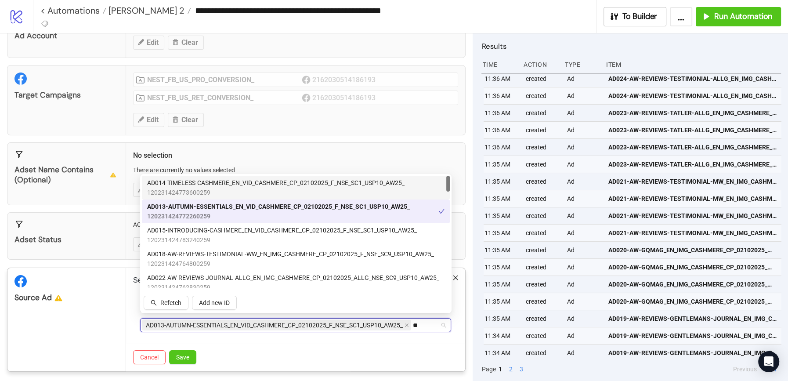
click at [228, 183] on span "AD014-TIMELESS-CASHMERE_EN_VID_CASHMERE_CP_02102025_F_NSE_SC1_USP10_AW25_" at bounding box center [275, 183] width 257 height 10
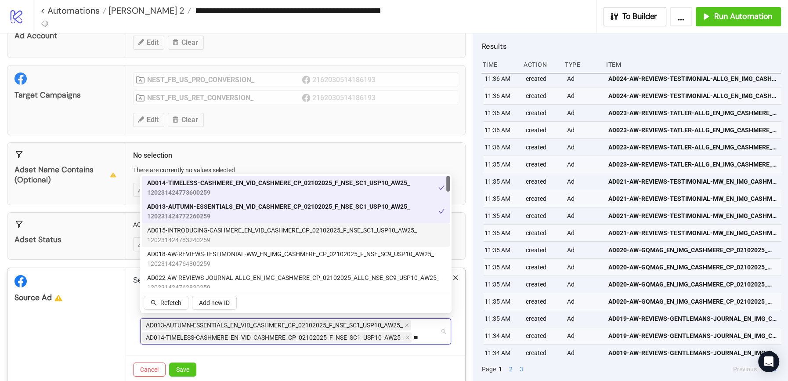
click at [193, 235] on span "120231424783240259" at bounding box center [282, 240] width 270 height 10
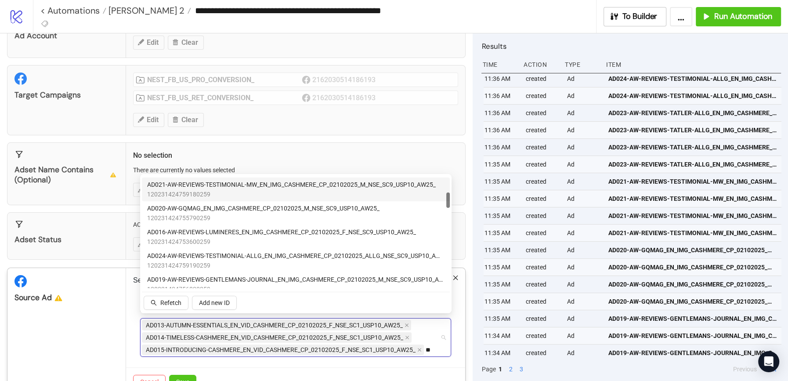
scroll to position [119, 0]
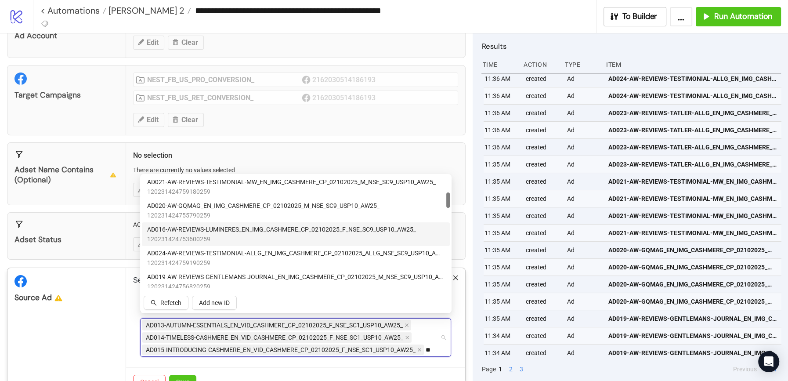
click at [195, 230] on span "AD016-AW-REVIEWS-LUMINERES_EN_IMG_CASHMERE_CP_02102025_F_NSE_SC9_USP10_AW25_" at bounding box center [281, 229] width 269 height 10
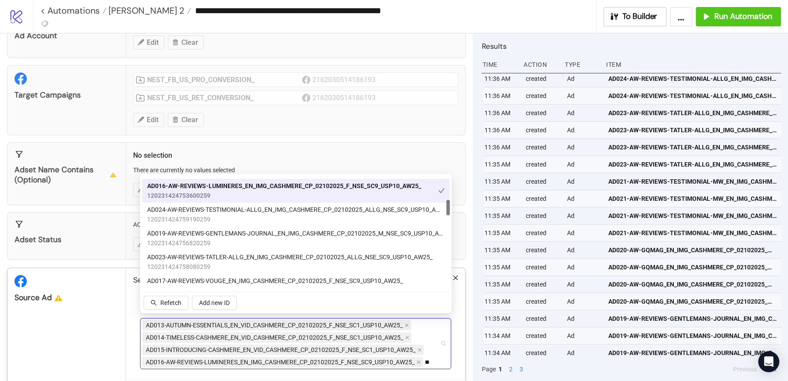
scroll to position [180, 0]
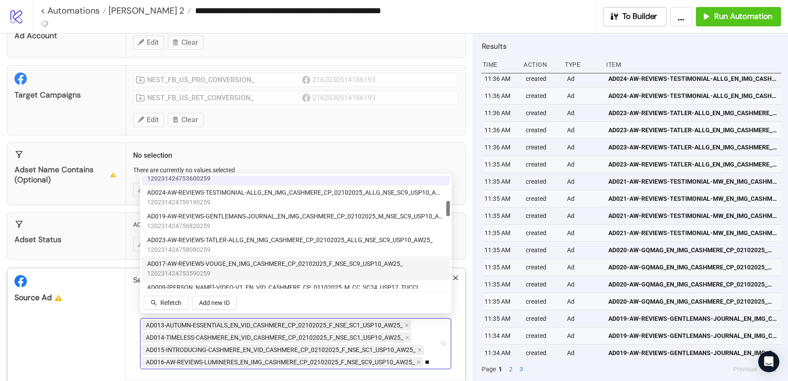
click at [187, 265] on span "AD017-AW-REVIEWS-VOUGE_EN_IMG_CASHMERE_CP_02102025_F_NSE_SC9_USP10_AW25_" at bounding box center [274, 264] width 255 height 10
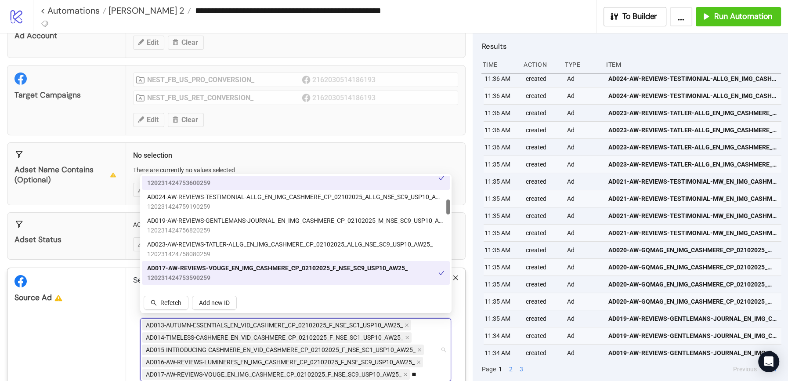
scroll to position [0, 0]
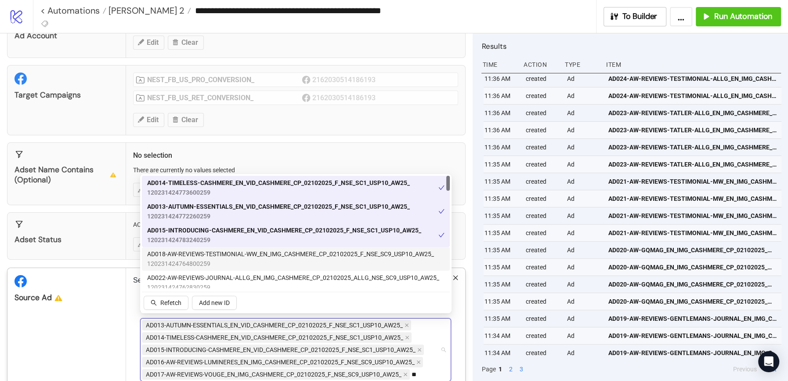
click at [182, 258] on span "AD018-AW-REVIEWS-TESTIMONIAL-WW_EN_IMG_CASHMERE_CP_02102025_F_NSE_SC9_USP10_AW2…" at bounding box center [290, 254] width 287 height 10
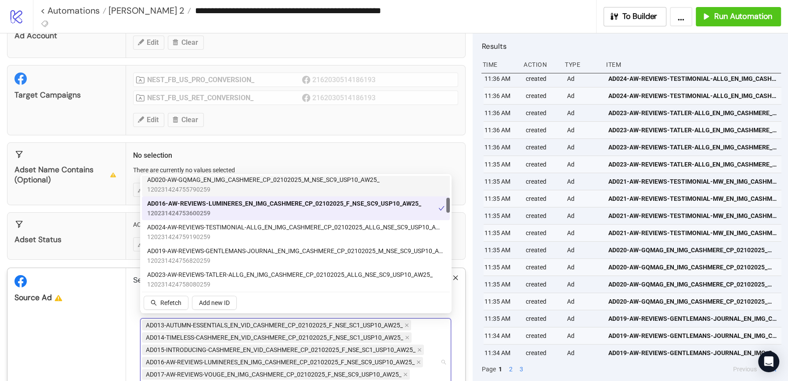
scroll to position [168, 0]
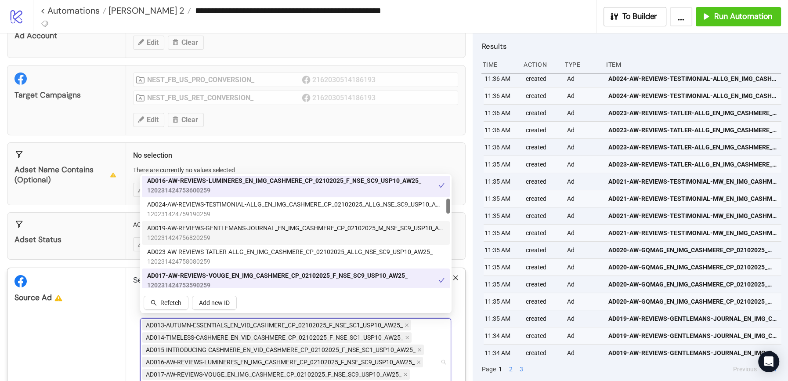
click at [186, 228] on span "AD019-AW-REVIEWS-GENTLEMANS-JOURNAL_EN_IMG_CASHMERE_CP_02102025_M_NSE_SC9_USP10…" at bounding box center [295, 228] width 297 height 10
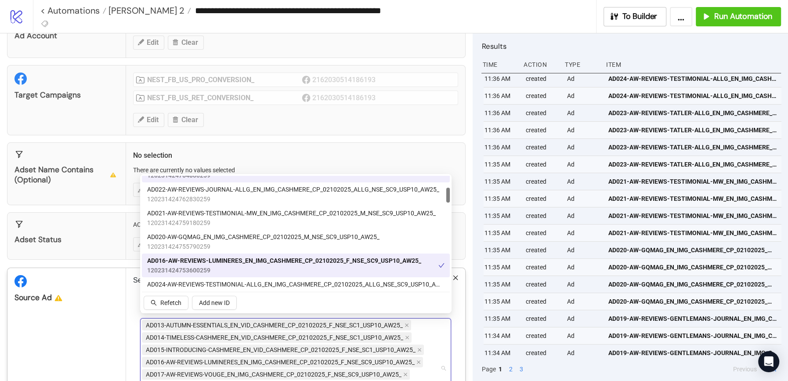
scroll to position [88, 0]
click at [182, 244] on span "120231424755790259" at bounding box center [263, 247] width 232 height 10
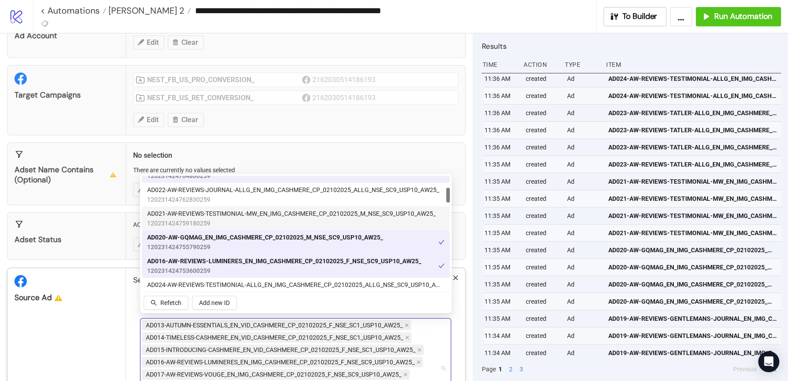
click at [188, 215] on span "AD021-AW-REVIEWS-TESTIMONIAL-MW_EN_IMG_CASHMERE_CP_02102025_M_NSE_SC9_USP10_AW2…" at bounding box center [291, 214] width 288 height 10
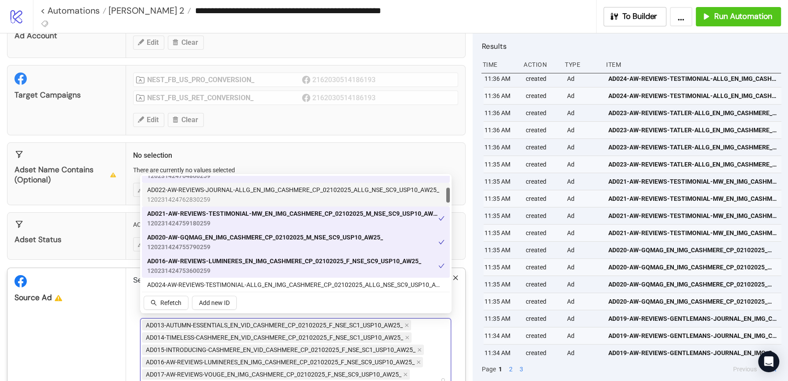
click at [203, 186] on span "AD022-AW-REVIEWS-JOURNAL-ALLG_EN_IMG_CASHMERE_CP_02102025_ALLG_NSE_SC9_USP10_AW…" at bounding box center [293, 190] width 292 height 10
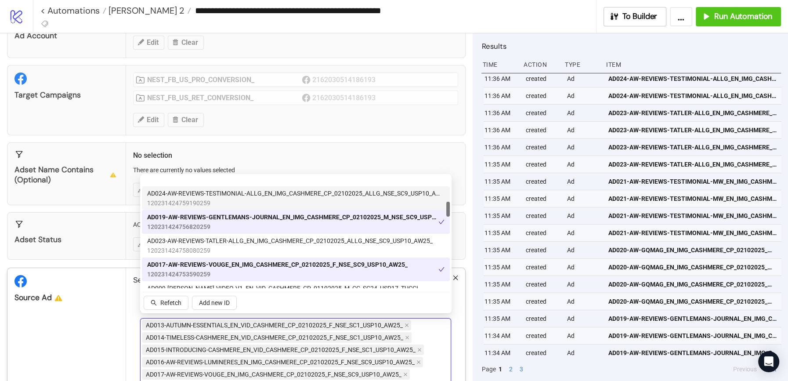
scroll to position [191, 0]
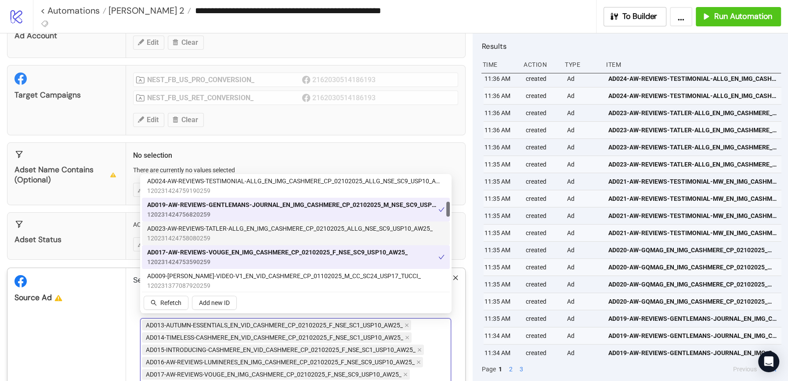
click at [185, 229] on span "AD023-AW-REVIEWS-TATLER-ALLG_EN_IMG_CASHMERE_CP_02102025_ALLG_NSE_SC9_USP10_AW2…" at bounding box center [289, 228] width 285 height 10
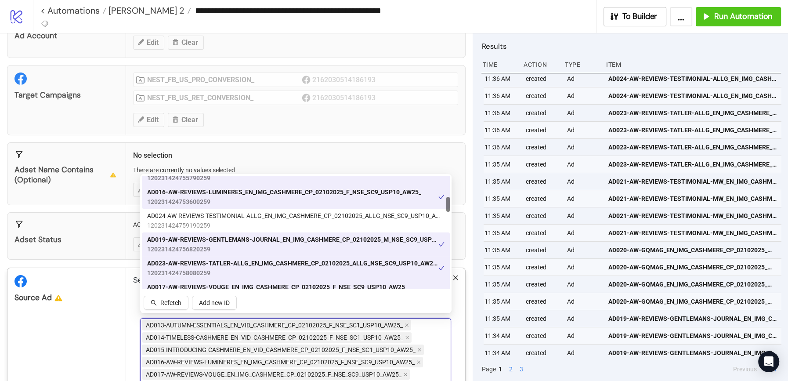
scroll to position [157, 0]
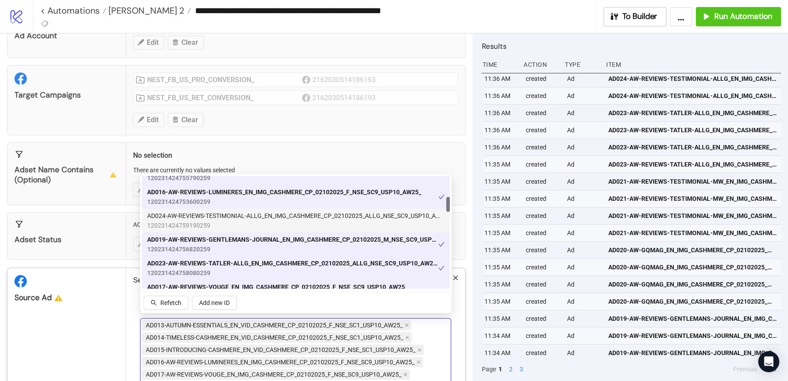
click at [189, 221] on span "120231424759190259" at bounding box center [295, 225] width 297 height 10
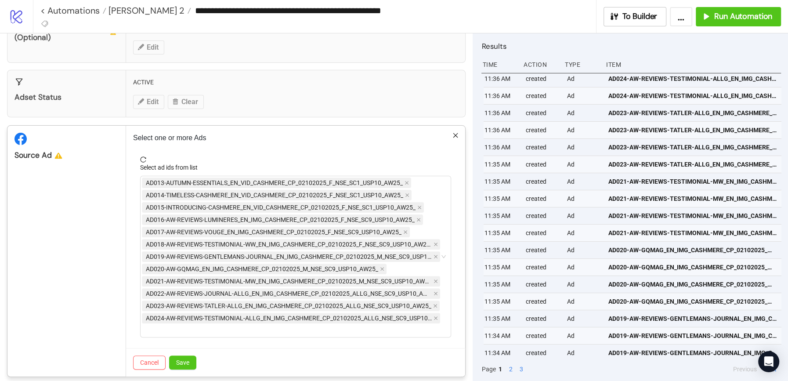
scroll to position [198, 0]
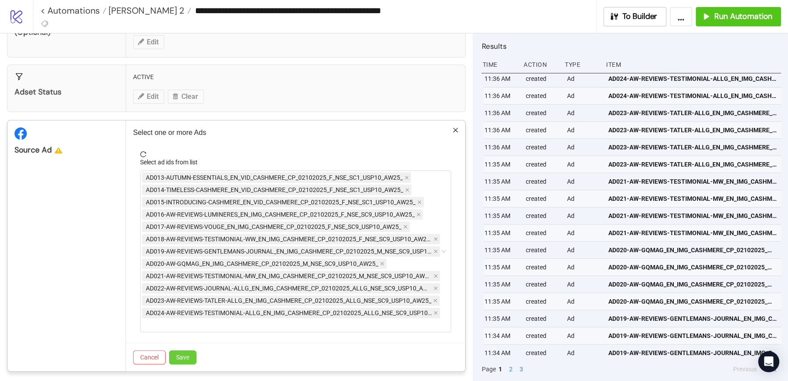
click at [185, 353] on span "Save" at bounding box center [182, 356] width 13 height 7
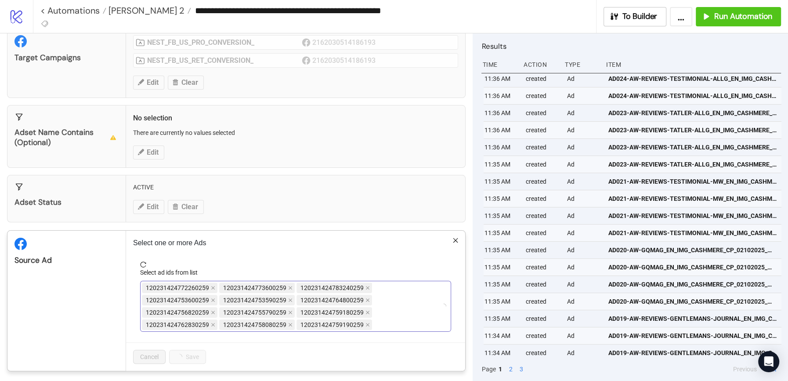
scroll to position [193, 0]
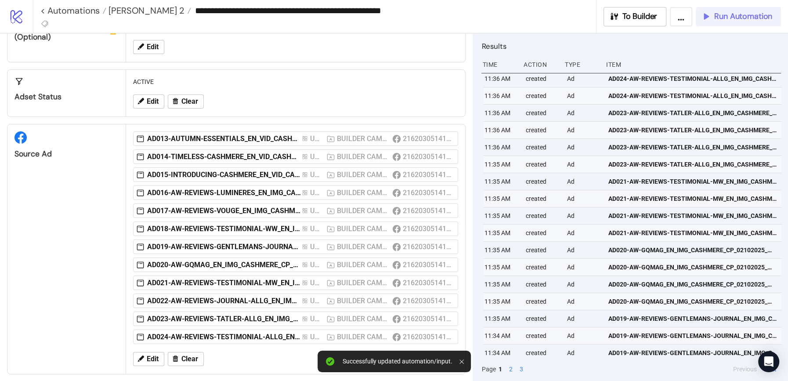
click at [735, 13] on span "Run Automation" at bounding box center [743, 16] width 58 height 10
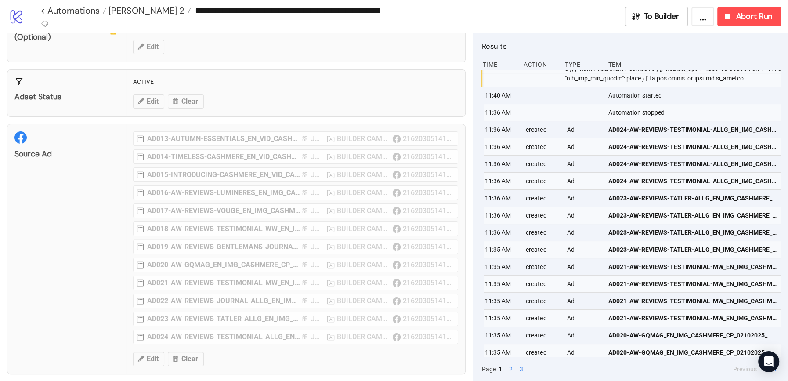
scroll to position [0, 0]
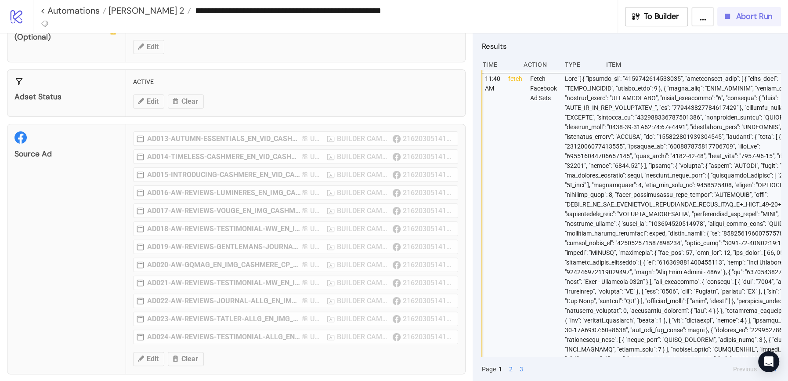
click at [744, 20] on span "Abort Run" at bounding box center [753, 16] width 36 height 10
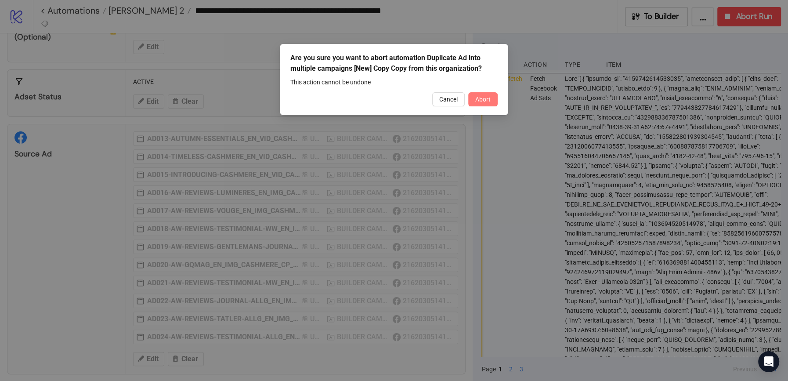
click at [486, 97] on span "Abort" at bounding box center [482, 99] width 15 height 7
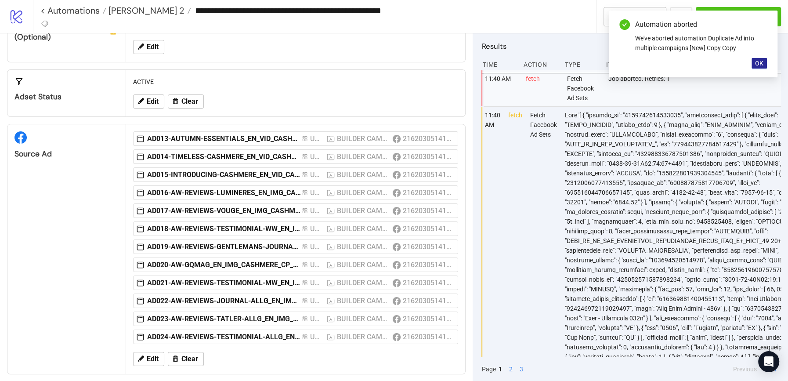
click at [759, 62] on span "OK" at bounding box center [759, 63] width 8 height 7
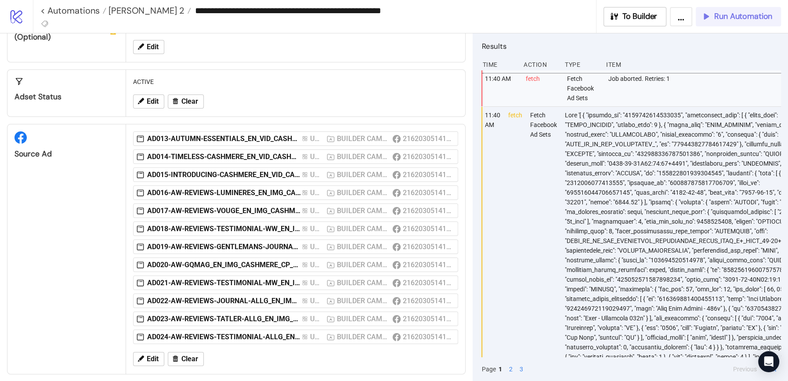
click at [730, 18] on span "Run Automation" at bounding box center [743, 16] width 58 height 10
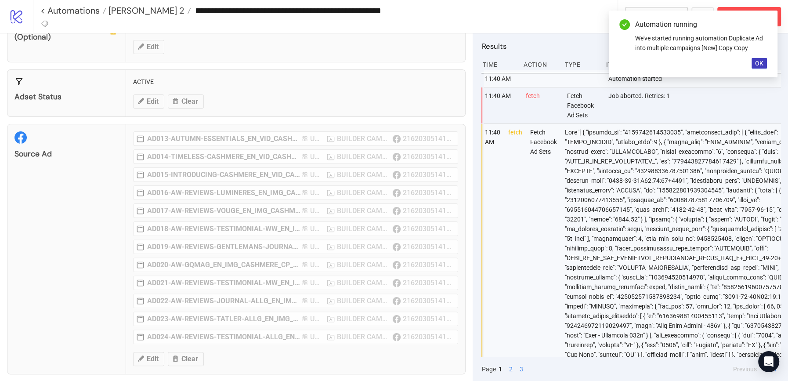
click at [578, 5] on input "**********" at bounding box center [404, 10] width 426 height 13
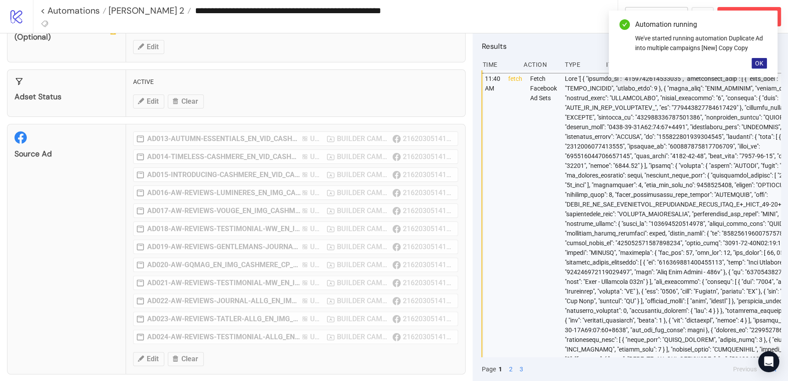
click at [755, 60] on span "OK" at bounding box center [759, 63] width 8 height 7
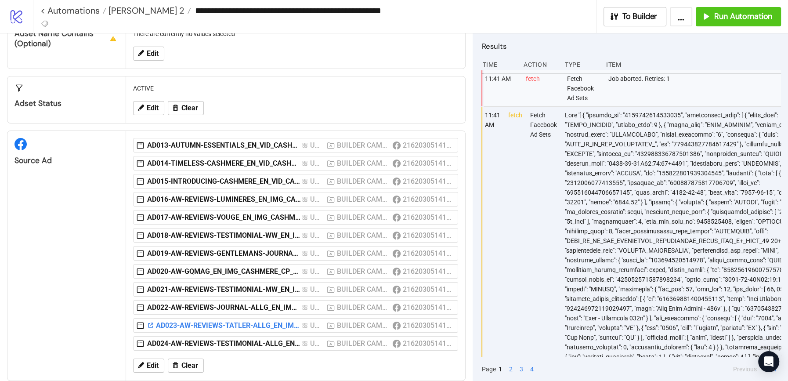
scroll to position [193, 0]
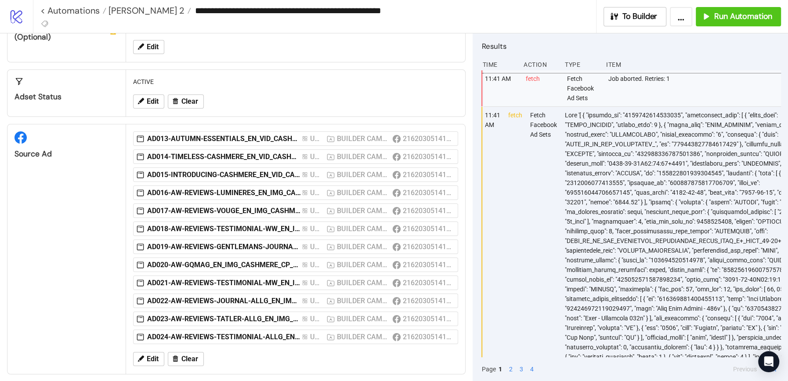
click at [365, 135] on div "BUILDER CAMPAIGN" at bounding box center [363, 138] width 52 height 11
click at [416, 135] on div "2162030514186193" at bounding box center [428, 138] width 50 height 11
click at [185, 355] on span "Clear" at bounding box center [189, 359] width 17 height 8
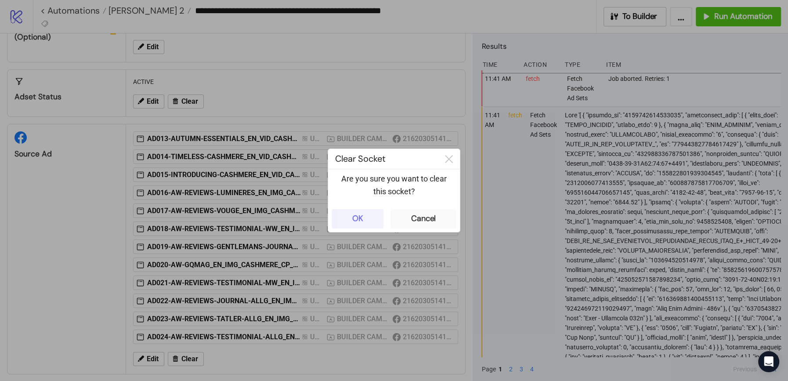
click at [366, 217] on button "OK" at bounding box center [357, 218] width 52 height 19
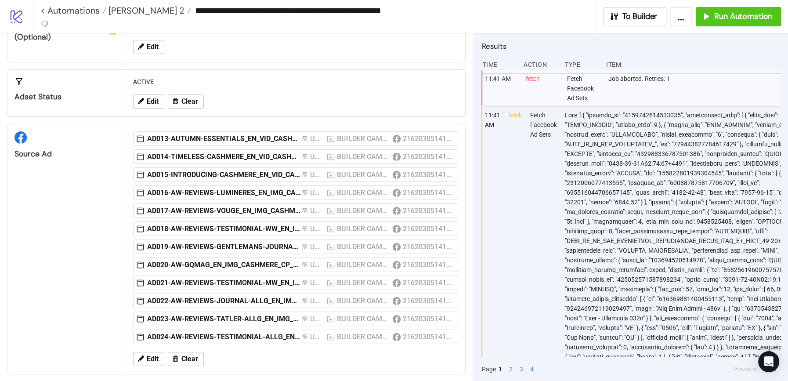
scroll to position [10, 0]
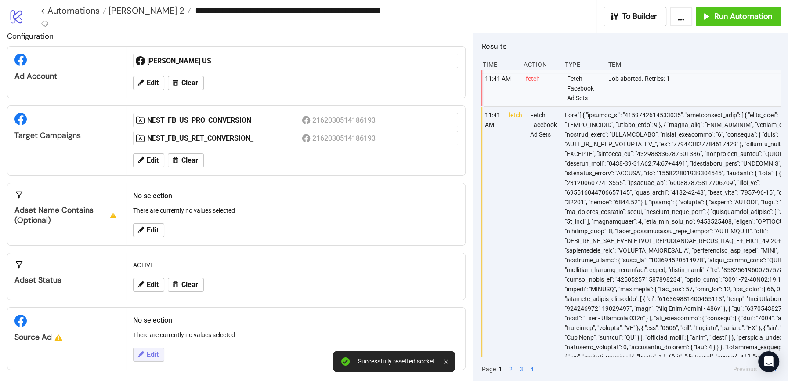
click at [149, 351] on span "Edit" at bounding box center [153, 354] width 12 height 8
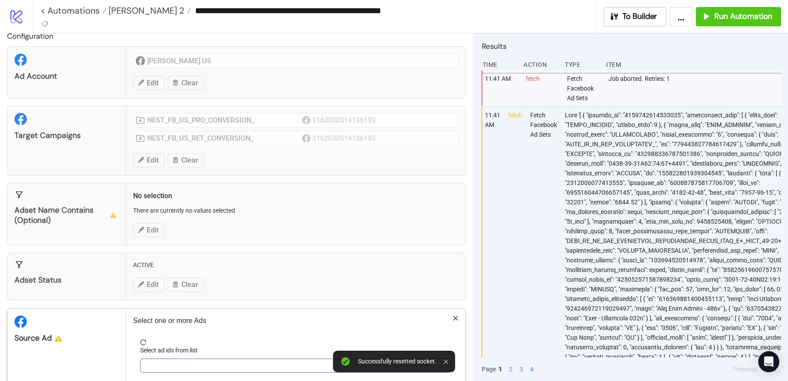
click at [166, 362] on div at bounding box center [291, 365] width 298 height 12
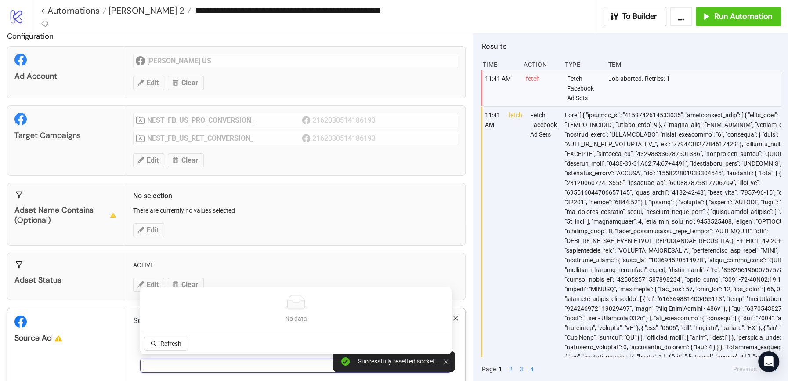
paste input "**********"
type input "**********"
click at [217, 366] on div "120231424773600259" at bounding box center [291, 365] width 298 height 12
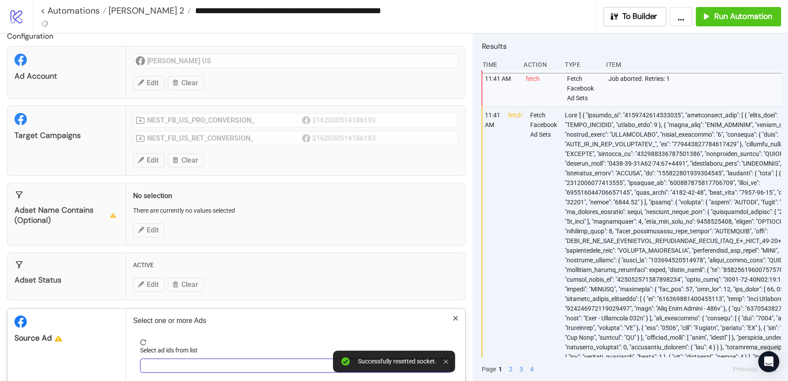
paste input "**********"
type input "**********"
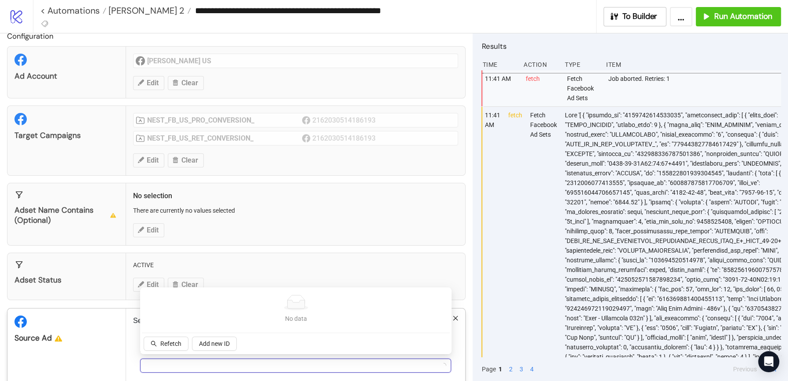
click at [253, 355] on div "Select ad ids from list" at bounding box center [295, 351] width 311 height 13
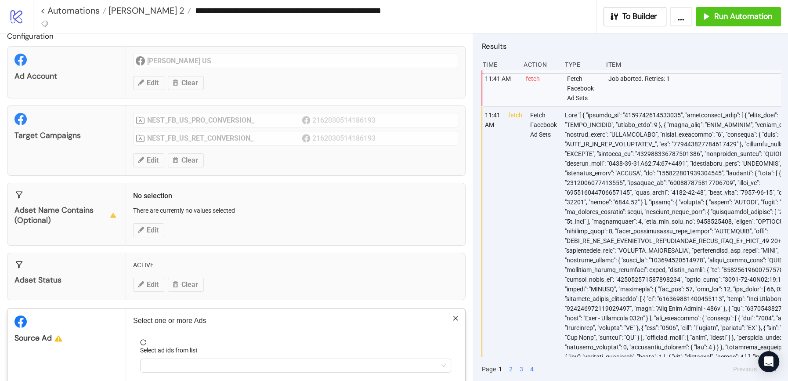
click at [202, 180] on div "**********" at bounding box center [394, 190] width 788 height 381
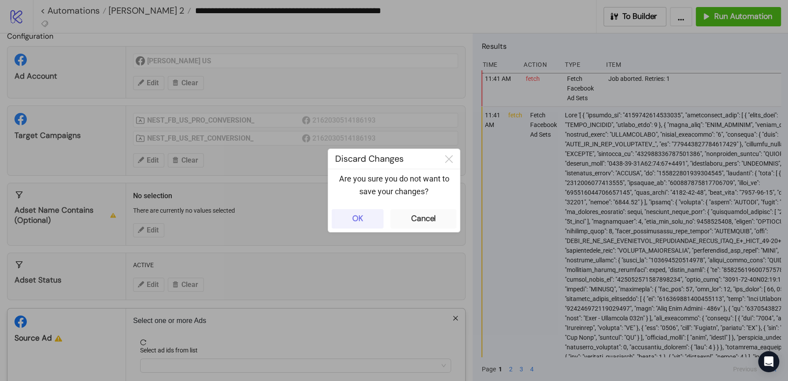
click at [365, 223] on button "OK" at bounding box center [357, 218] width 52 height 19
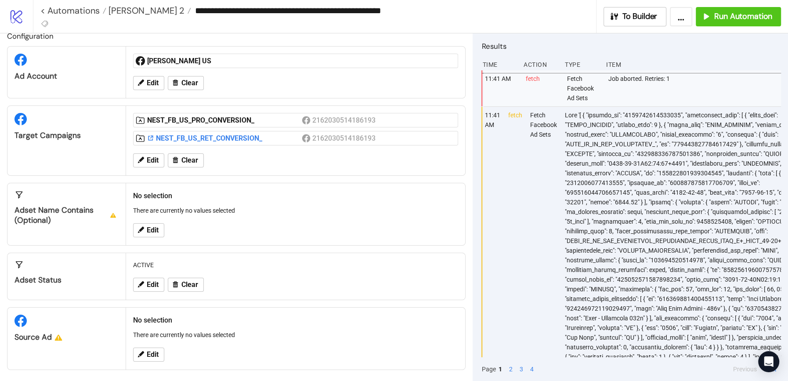
click at [214, 135] on div "NEST_FB_US_RET_CONVERSION_" at bounding box center [224, 138] width 155 height 10
click at [147, 352] on span "Edit" at bounding box center [153, 354] width 12 height 8
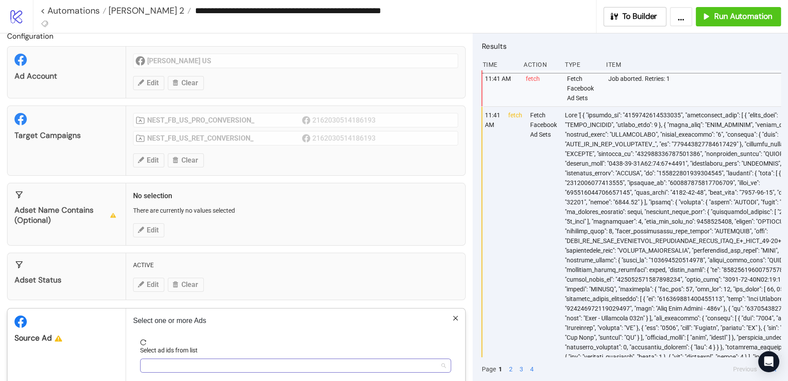
click at [156, 359] on div at bounding box center [291, 365] width 298 height 12
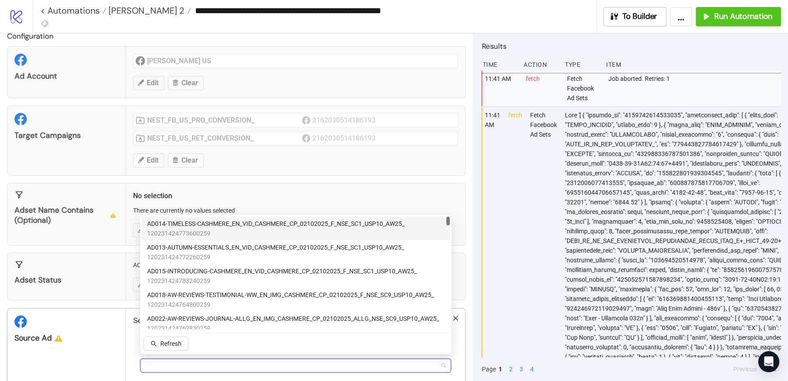
paste input "**********"
type input "**********"
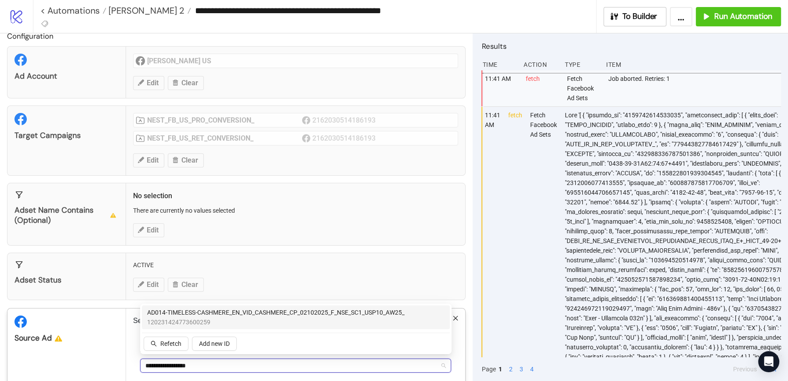
click at [201, 318] on span "120231424773600259" at bounding box center [275, 322] width 257 height 10
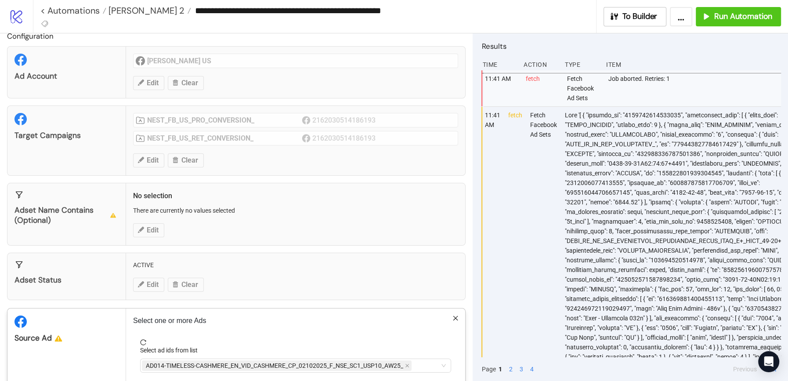
click at [344, 271] on div "Adset Status ACTIVE Edit Clear" at bounding box center [236, 275] width 458 height 47
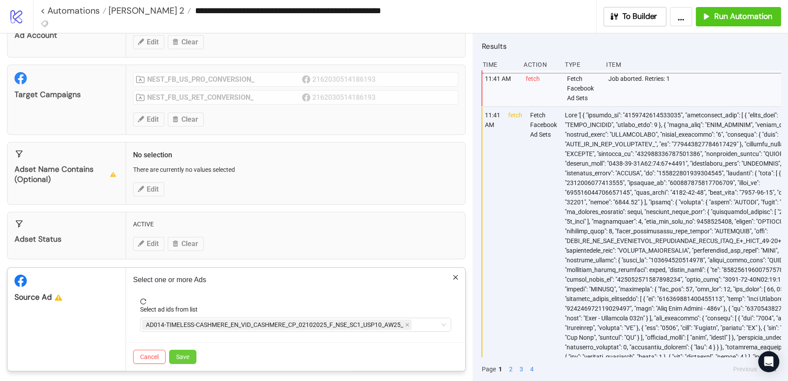
click at [187, 353] on span "Save" at bounding box center [182, 356] width 13 height 7
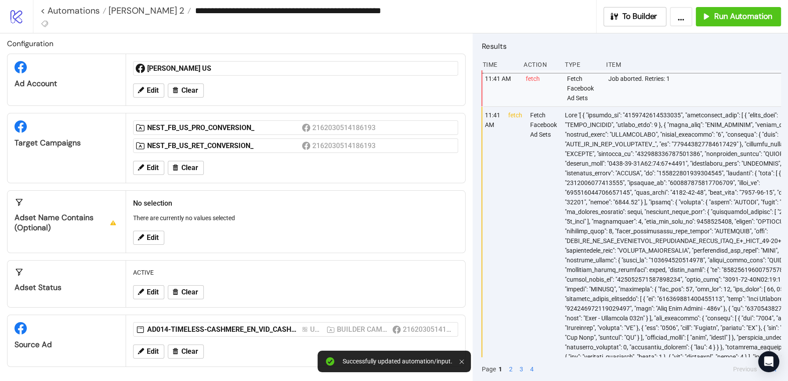
scroll to position [0, 0]
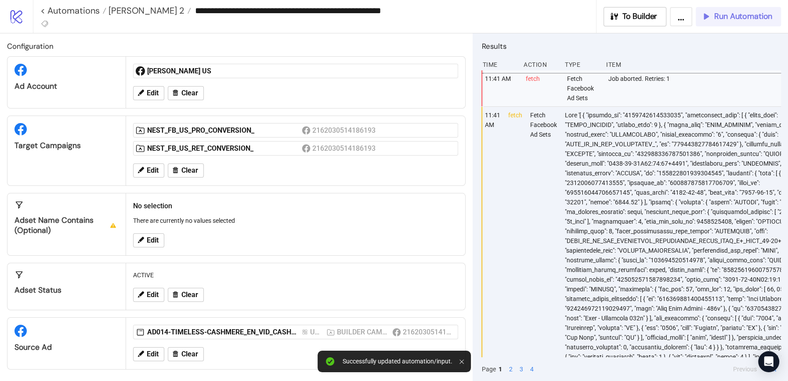
click at [728, 13] on span "Run Automation" at bounding box center [743, 16] width 58 height 10
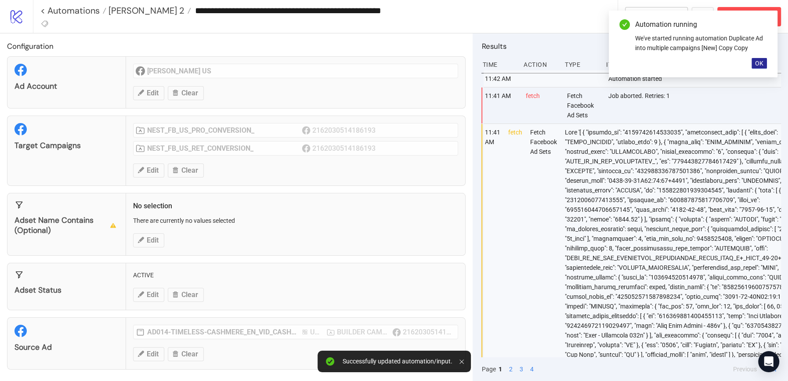
click at [760, 64] on span "OK" at bounding box center [759, 63] width 8 height 7
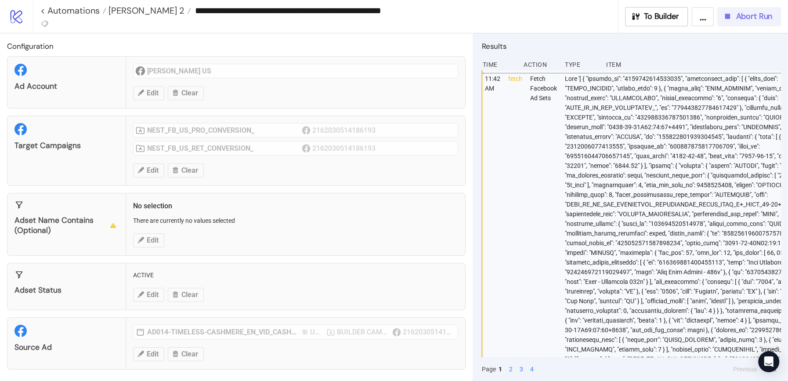
click at [730, 10] on button "Abort Run" at bounding box center [749, 16] width 64 height 19
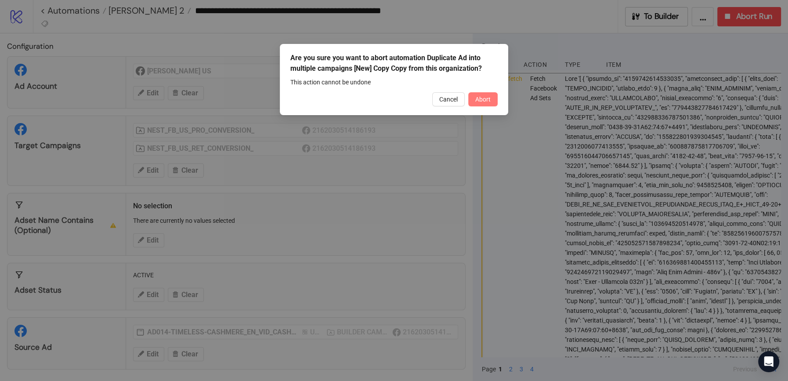
click at [483, 102] on span "Abort" at bounding box center [482, 99] width 15 height 7
